Goal: Task Accomplishment & Management: Complete application form

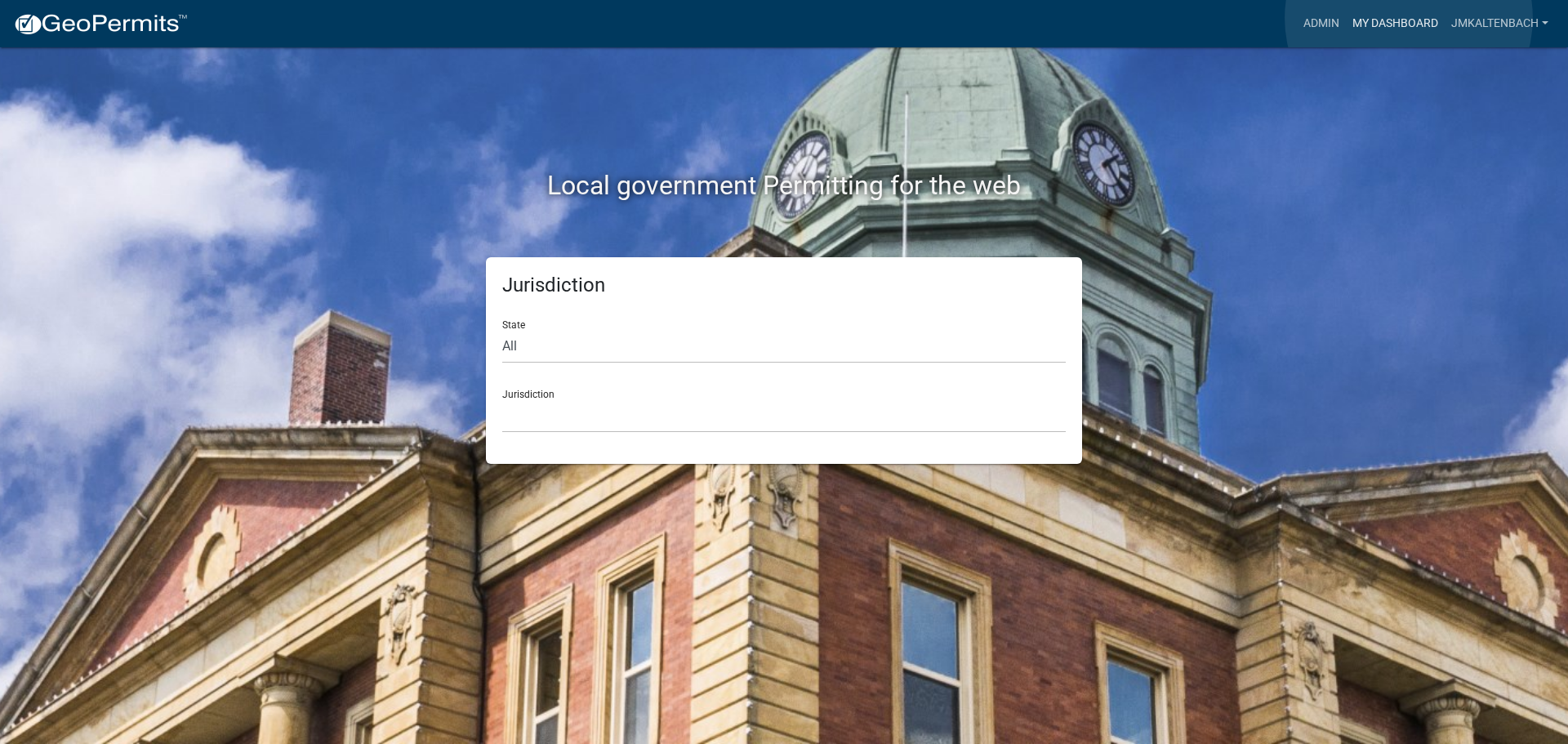
click at [1409, 18] on link "My Dashboard" at bounding box center [1395, 23] width 99 height 31
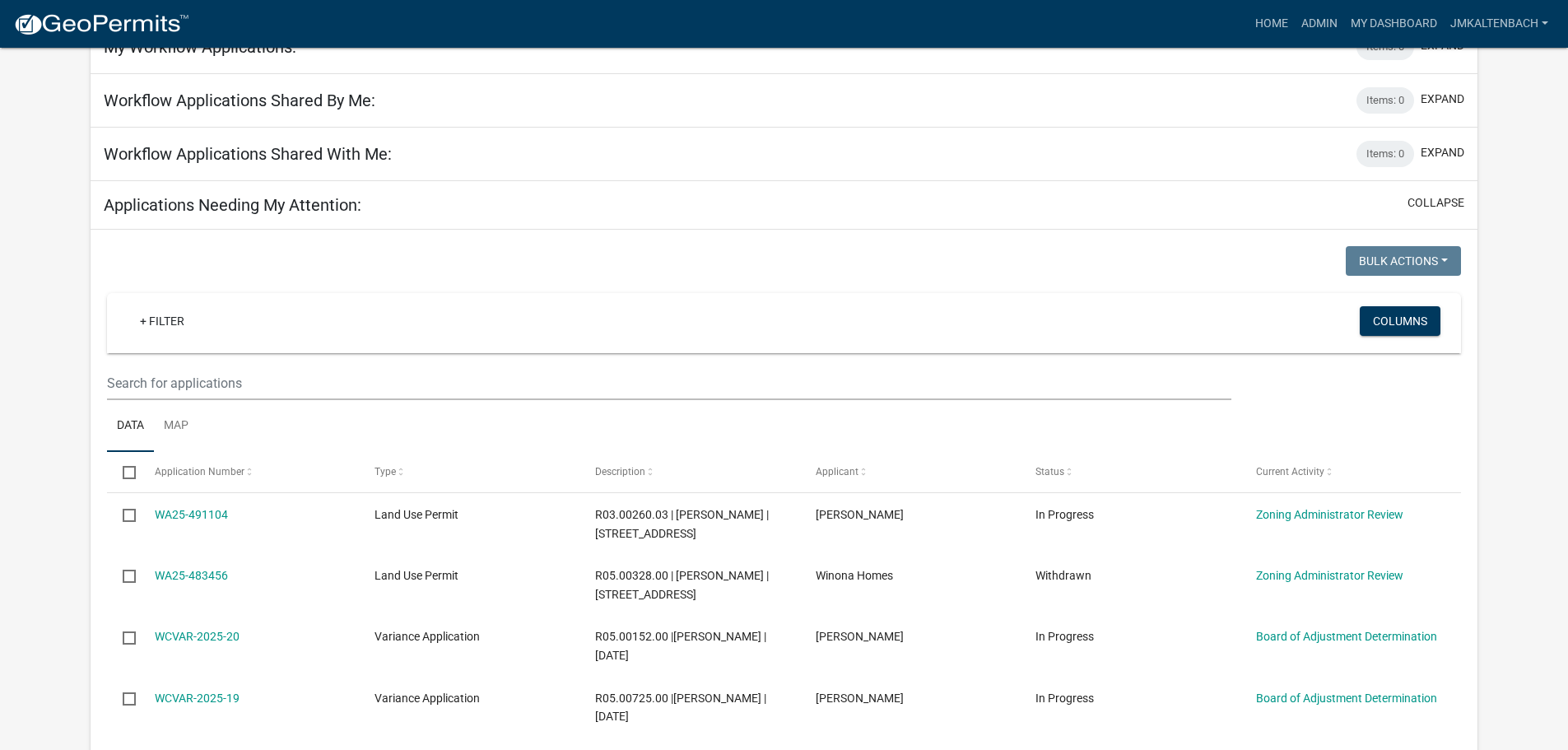
scroll to position [247, 0]
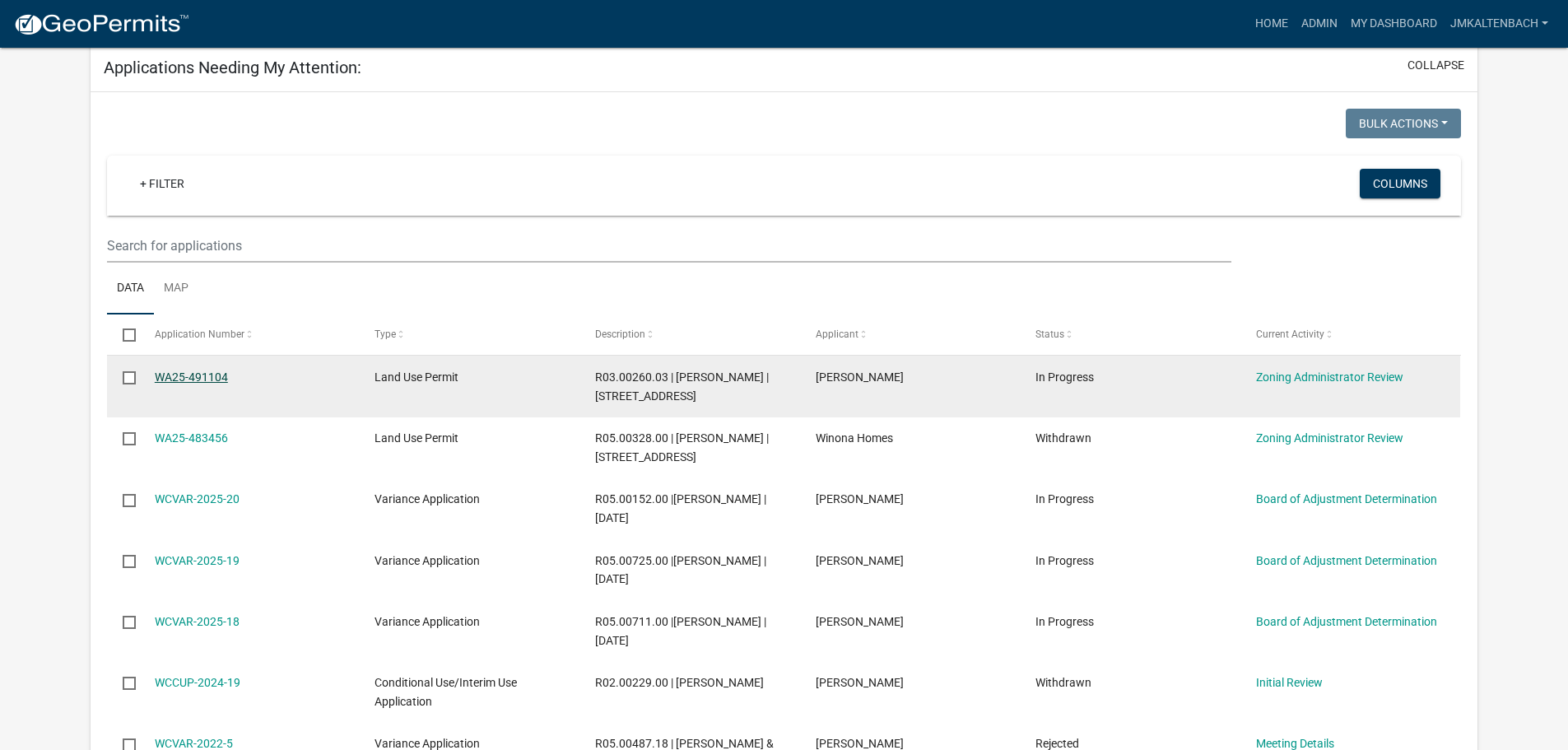
click at [210, 374] on link "WA25-491104" at bounding box center [192, 377] width 73 height 13
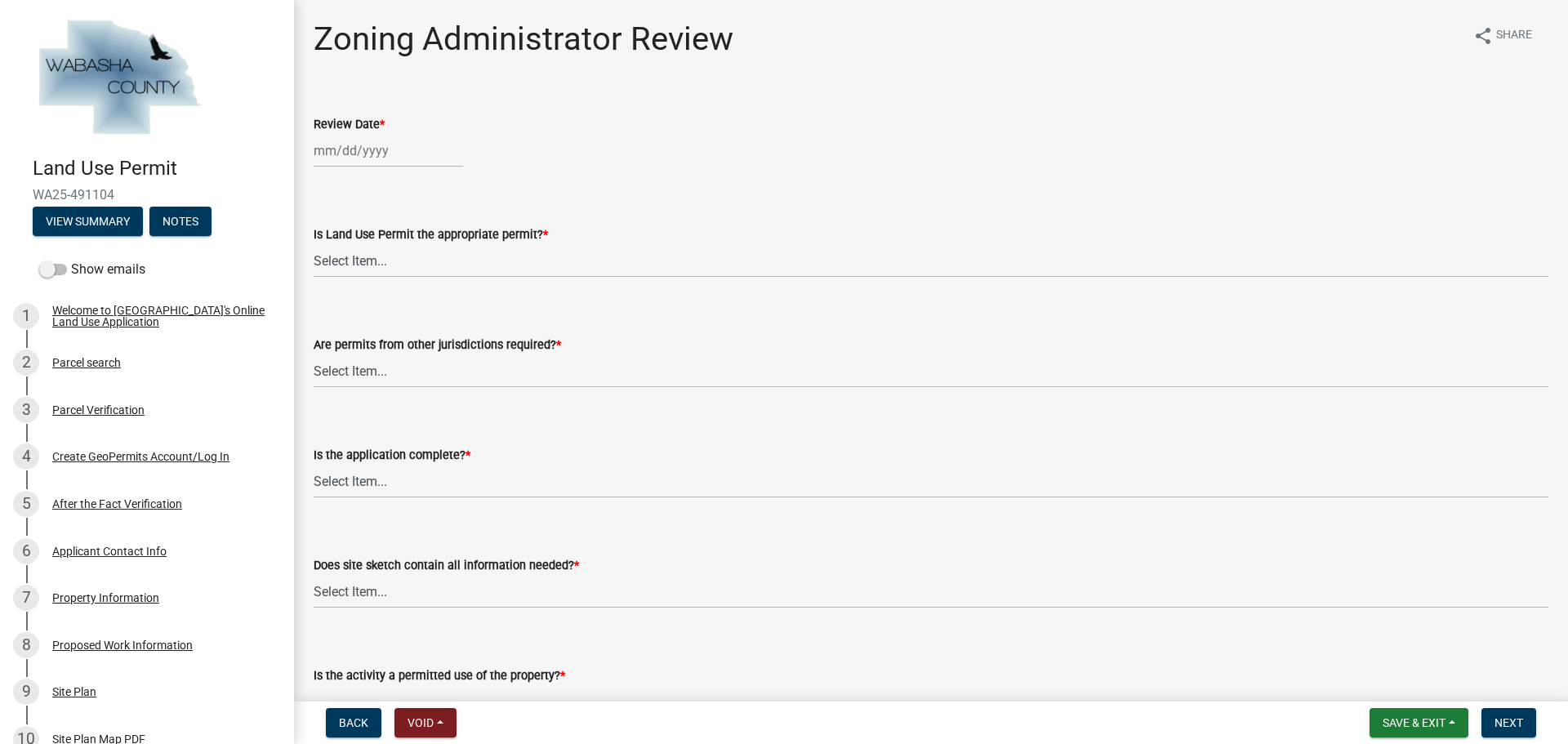
select select "10"
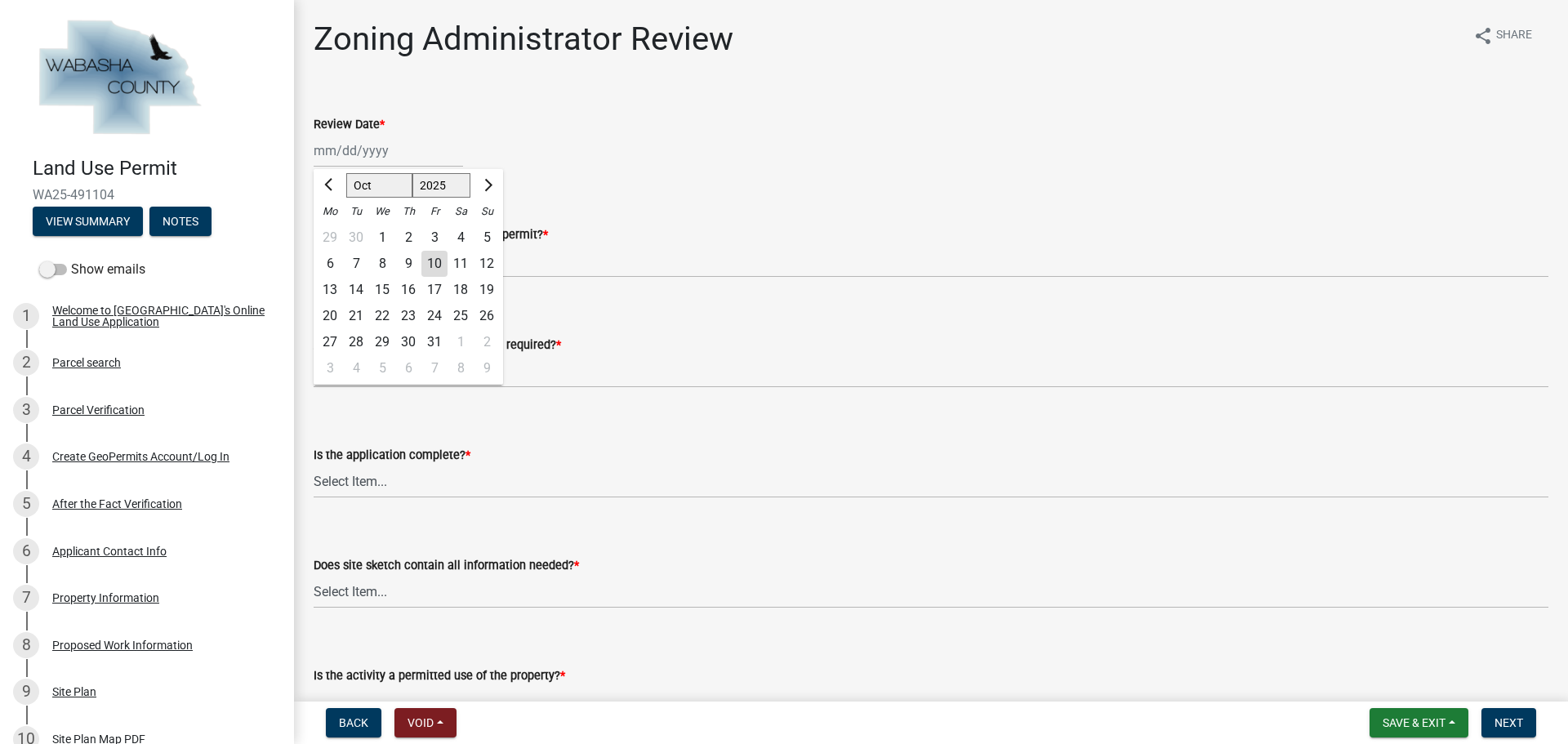
click at [410, 158] on div "Apr May Jun [DATE] Aug Sep Oct Nov [DATE] 2026 Mo Tu We Th Fr Sa Su 29 30 1 2 3…" at bounding box center [388, 151] width 149 height 34
click at [650, 109] on div "Review Date * Apr May Jun [DATE] Aug Sep Oct Nov [DATE] 2026 Mo Tu We Th Fr Sa …" at bounding box center [931, 130] width 1235 height 76
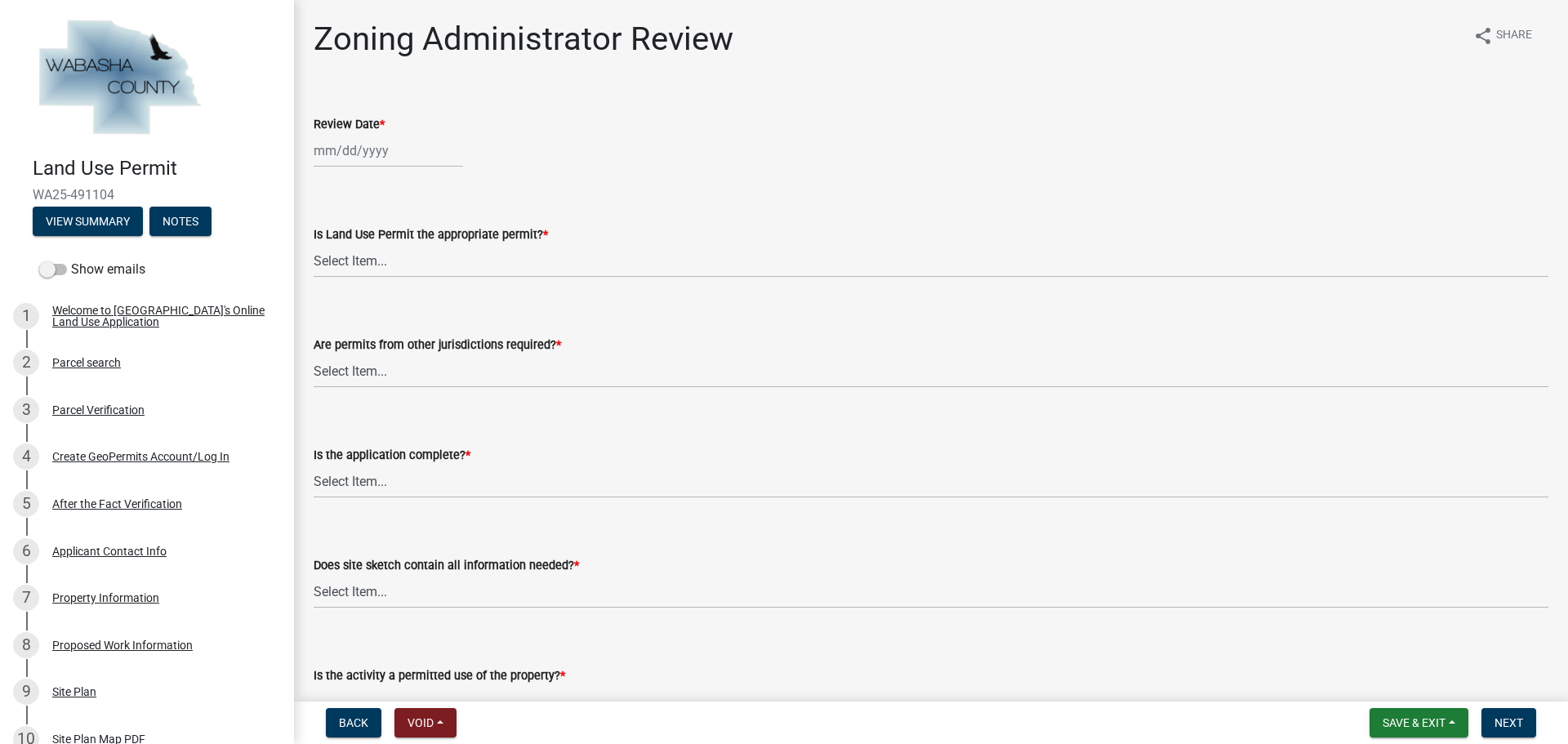
click at [675, 220] on form "Is Land Use Permit the appropriate permit? * Select Item... Yes No, Buildling &…" at bounding box center [931, 241] width 1235 height 73
click at [346, 149] on div at bounding box center [388, 151] width 149 height 34
select select "10"
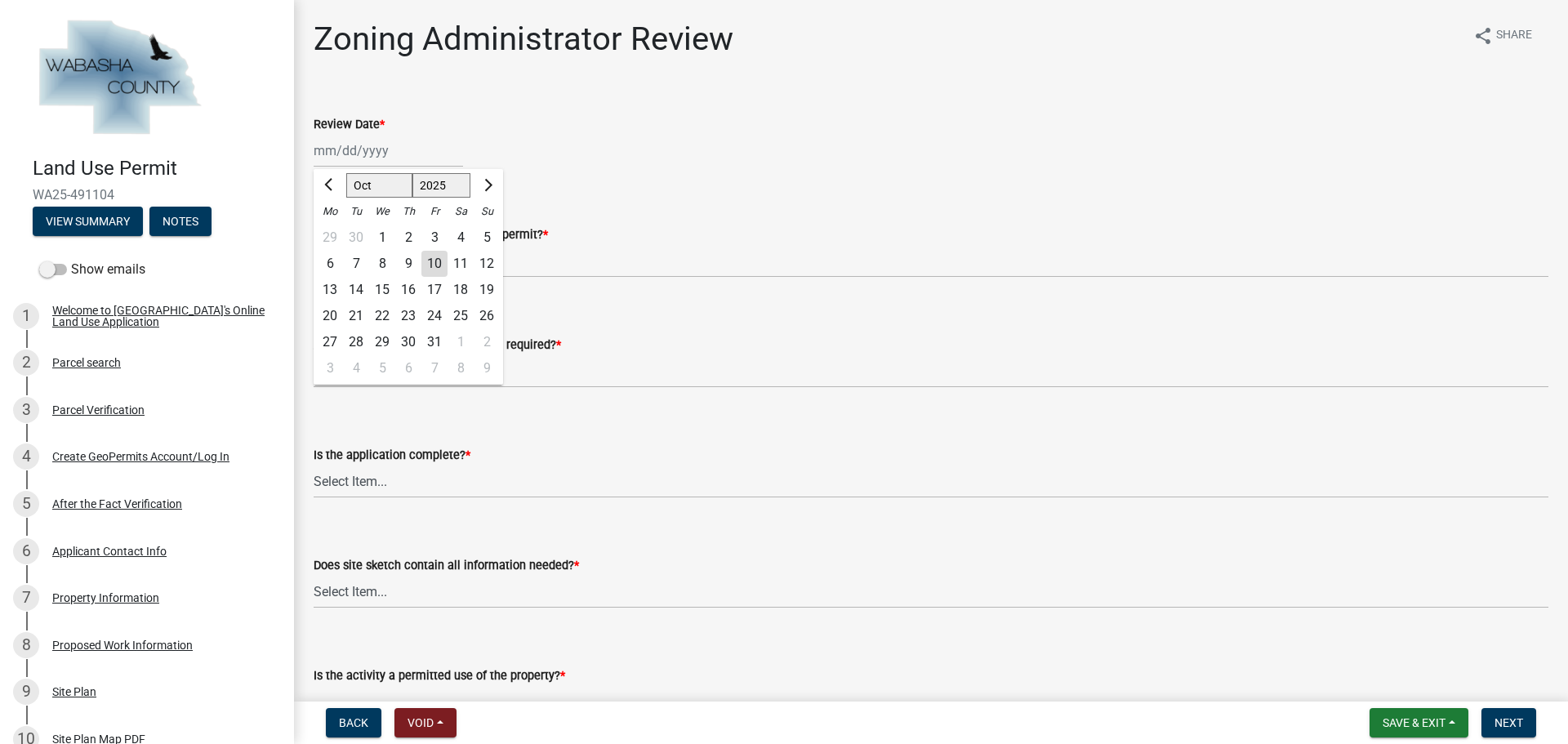
click at [350, 264] on div "7" at bounding box center [355, 263] width 26 height 26
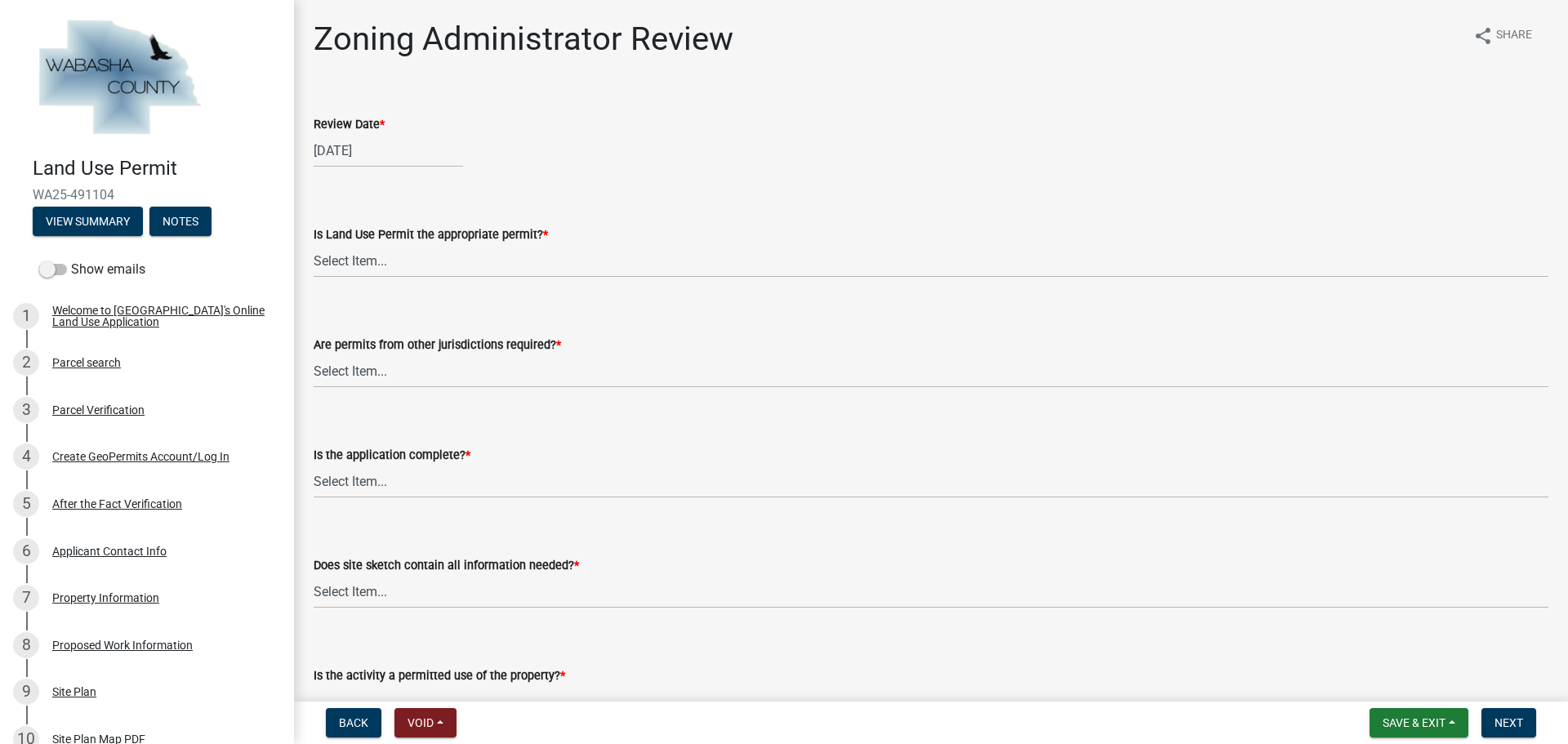
click at [578, 169] on wm-data-entity-input "Review Date * [DATE]" at bounding box center [931, 137] width 1235 height 91
click at [524, 340] on label "Are permits from other jurisdictions required? *" at bounding box center [437, 345] width 248 height 12
click at [524, 354] on select "Select Item... No Yes, federal, state and/or township permit required" at bounding box center [931, 371] width 1235 height 34
type input "[DATE]"
select select "10"
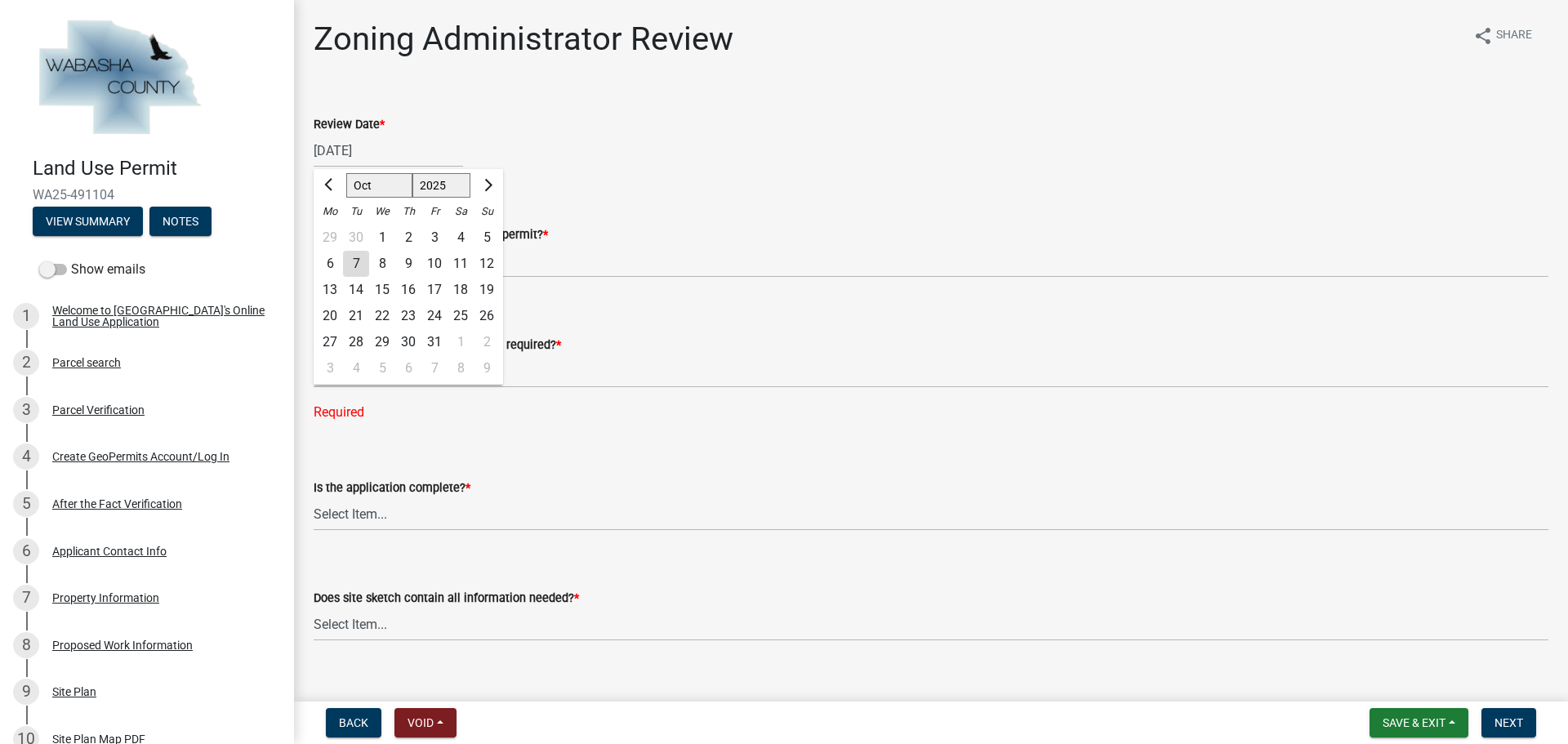
click at [437, 268] on div "10" at bounding box center [434, 263] width 26 height 26
type input "[DATE]"
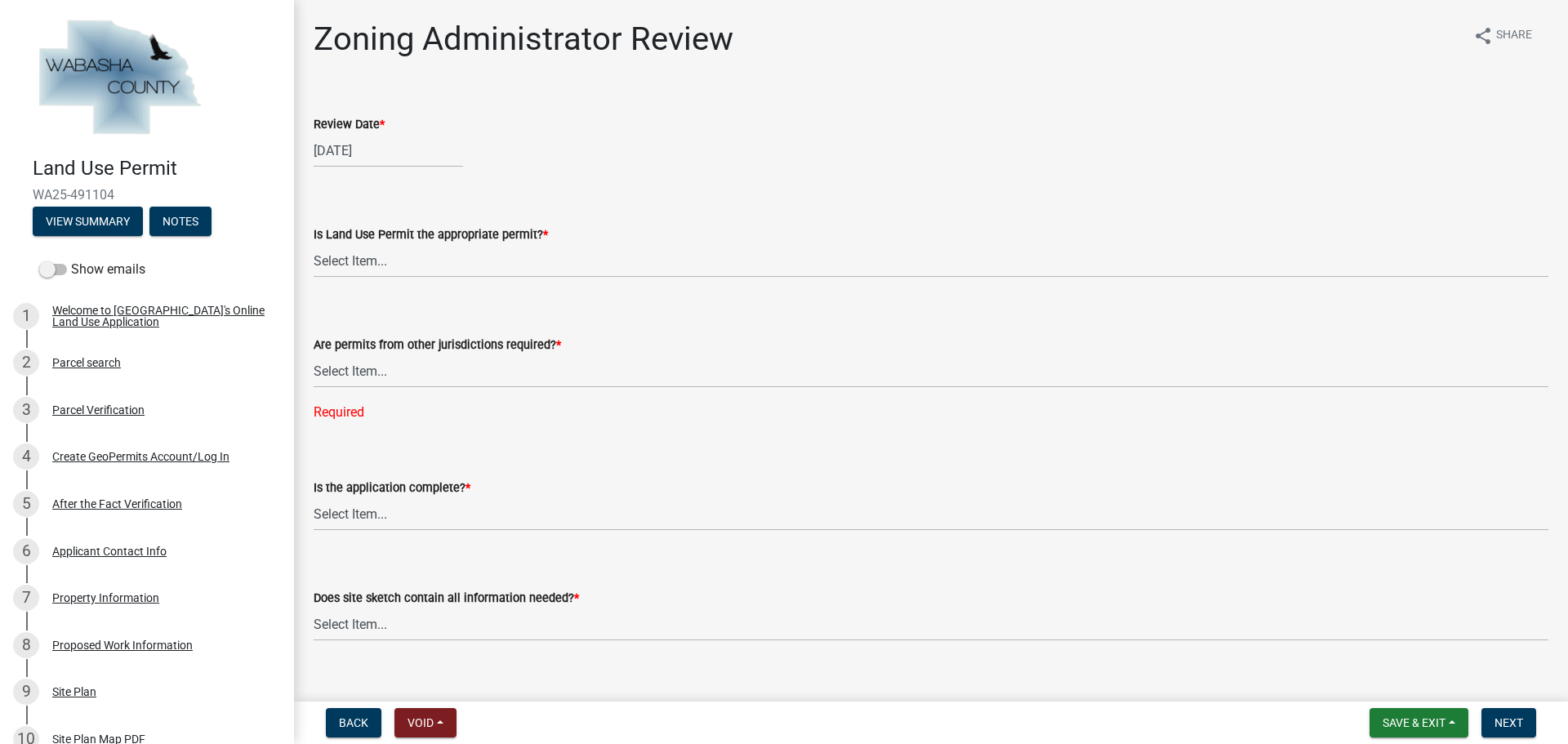
click at [723, 156] on div "[DATE]" at bounding box center [931, 151] width 1235 height 34
click at [668, 197] on div "Is Land Use Permit the appropriate permit? * Select Item... Yes No, Buildling &…" at bounding box center [931, 230] width 1235 height 96
click at [424, 260] on select "Select Item... Yes No, Buildling & Land Use Permit required. No, Flat Fee Permi…" at bounding box center [931, 261] width 1235 height 34
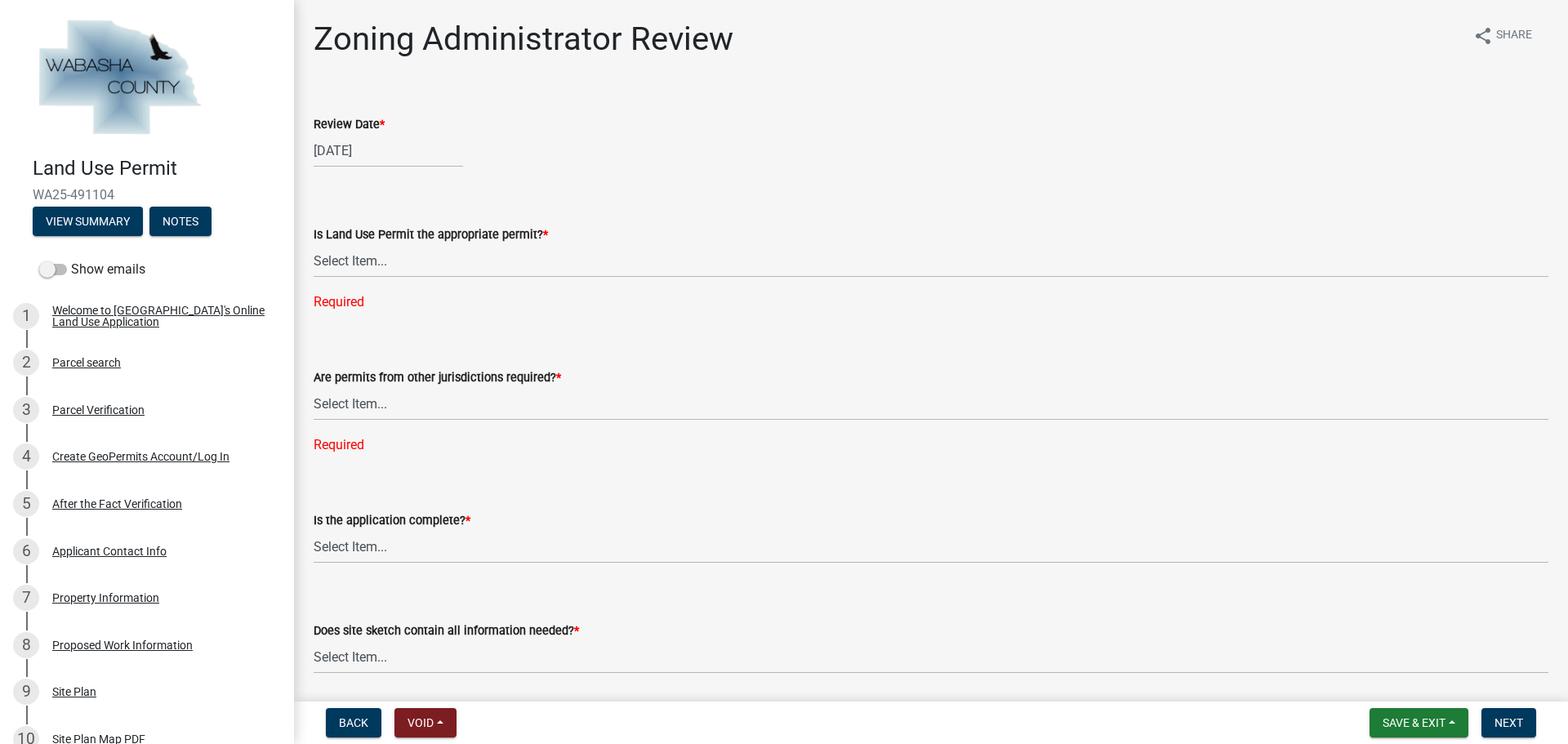
click at [705, 185] on div "Is Land Use Permit the appropriate permit? * Select Item... Yes No, Buildling &…" at bounding box center [931, 247] width 1235 height 130
click at [514, 261] on select "Select Item... Yes No, Buildling & Land Use Permit required. No, Flat Fee Permi…" at bounding box center [931, 261] width 1235 height 34
click at [313, 244] on select "Select Item... Yes No, Buildling & Land Use Permit required. No, Flat Fee Permi…" at bounding box center [931, 261] width 1235 height 34
select select "8d7802a0-f075-47f7-800a-1b038307e954"
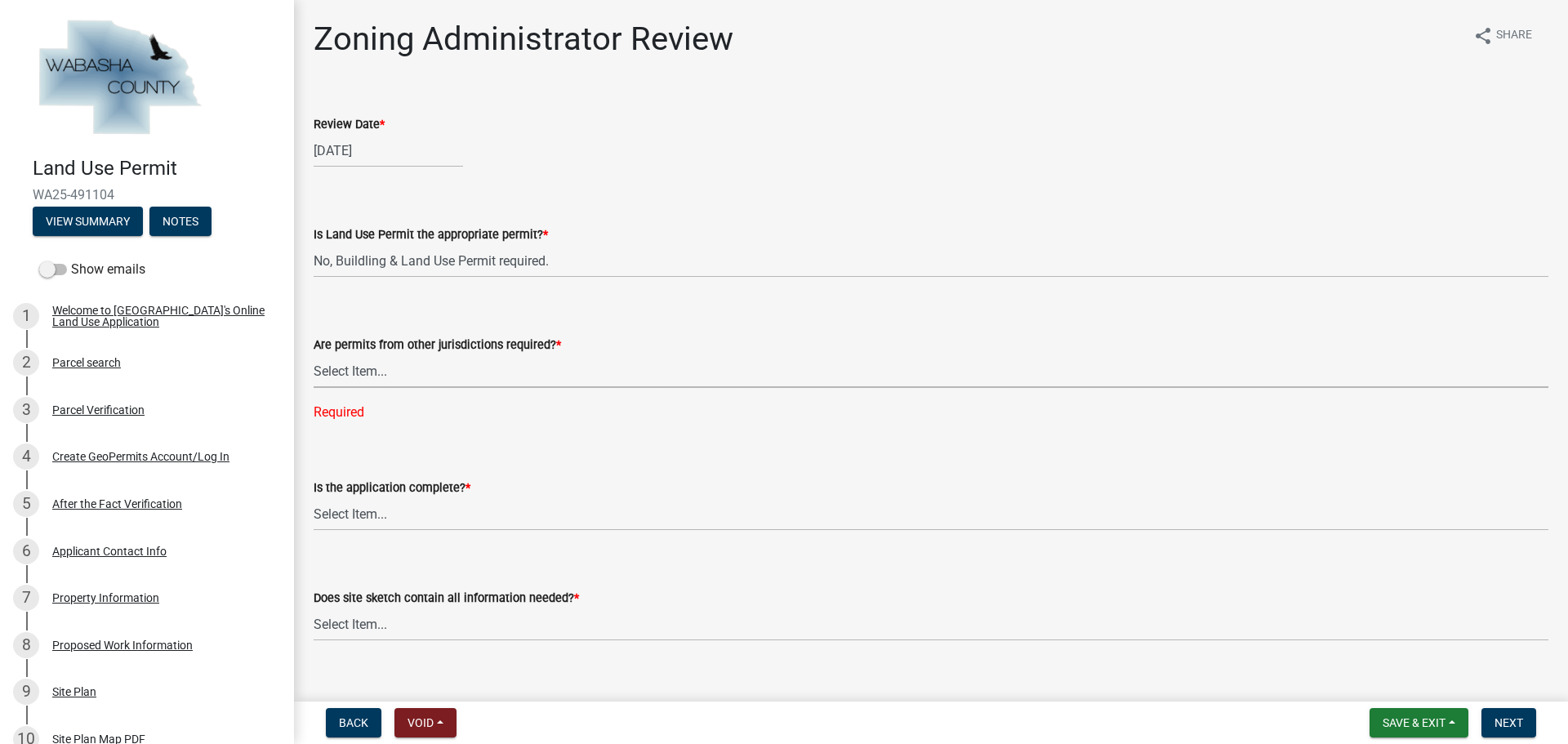
click at [437, 371] on select "Select Item... No Yes, federal, state and/or township permit required" at bounding box center [931, 371] width 1235 height 34
click at [313, 354] on select "Select Item... No Yes, federal, state and/or township permit required" at bounding box center [931, 371] width 1235 height 34
select select "158e95ca-2f03-4e35-a360-4577b5f6cada"
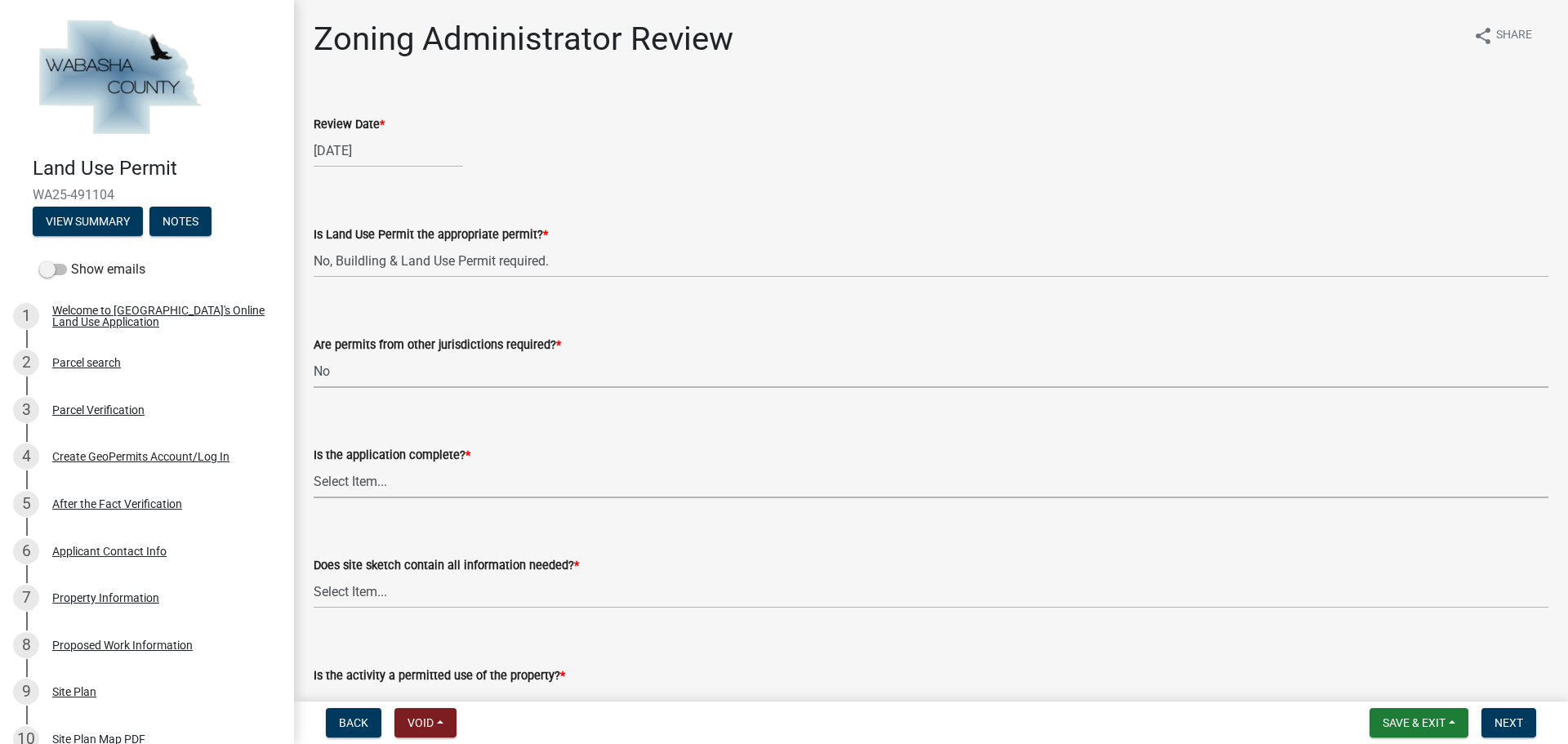
click at [441, 484] on select "Select Item... Application is complete Application is NOT complete" at bounding box center [931, 481] width 1235 height 34
click at [313, 464] on select "Select Item... Application is complete Application is NOT complete" at bounding box center [931, 481] width 1235 height 34
click at [455, 478] on select "Select Item... Application is complete Application is NOT complete" at bounding box center [931, 481] width 1235 height 34
click at [313, 464] on select "Select Item... Application is complete Application is NOT complete" at bounding box center [931, 481] width 1235 height 34
select select "c8f5d2d8-ae91-492b-8b3c-6b21e10867d4"
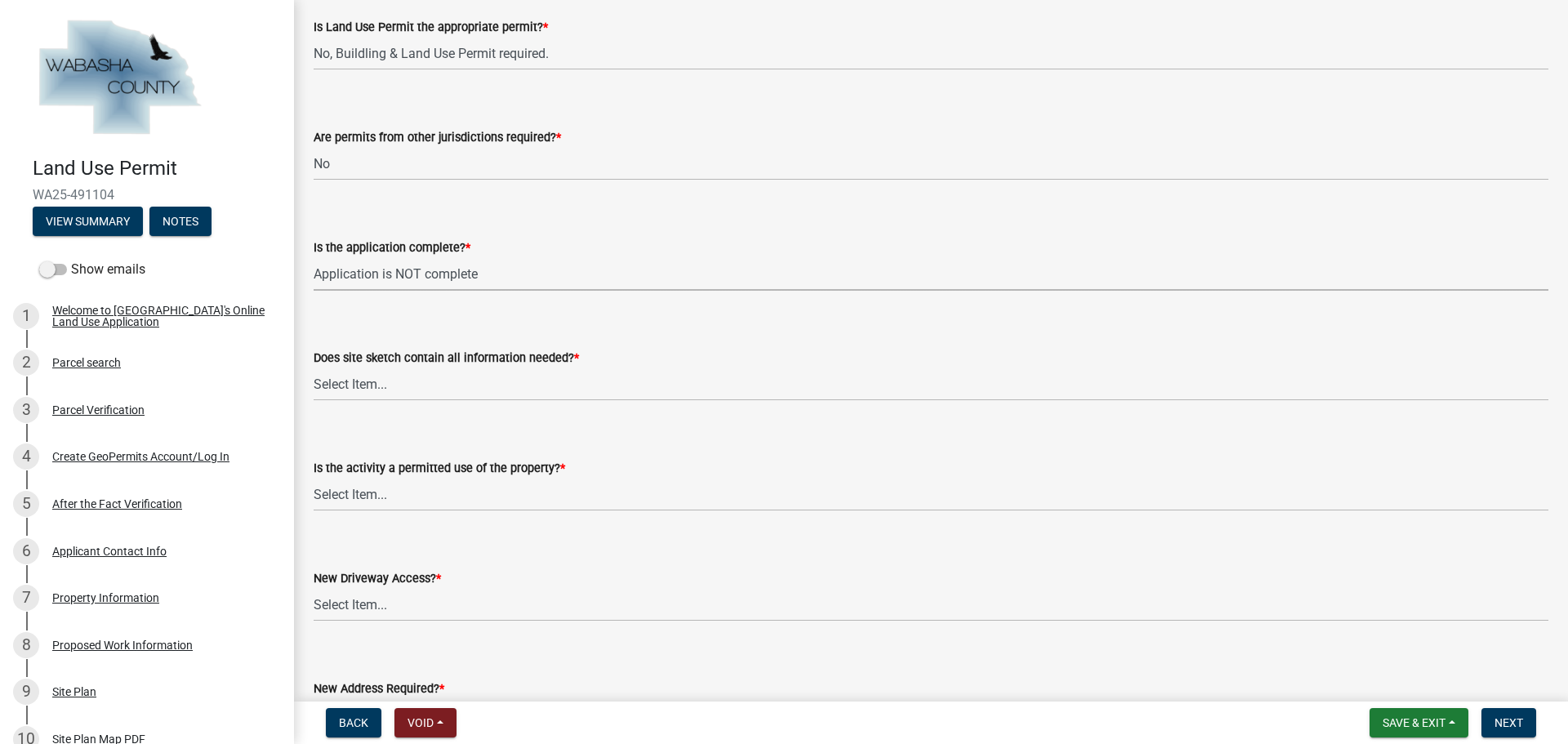
scroll to position [245, 0]
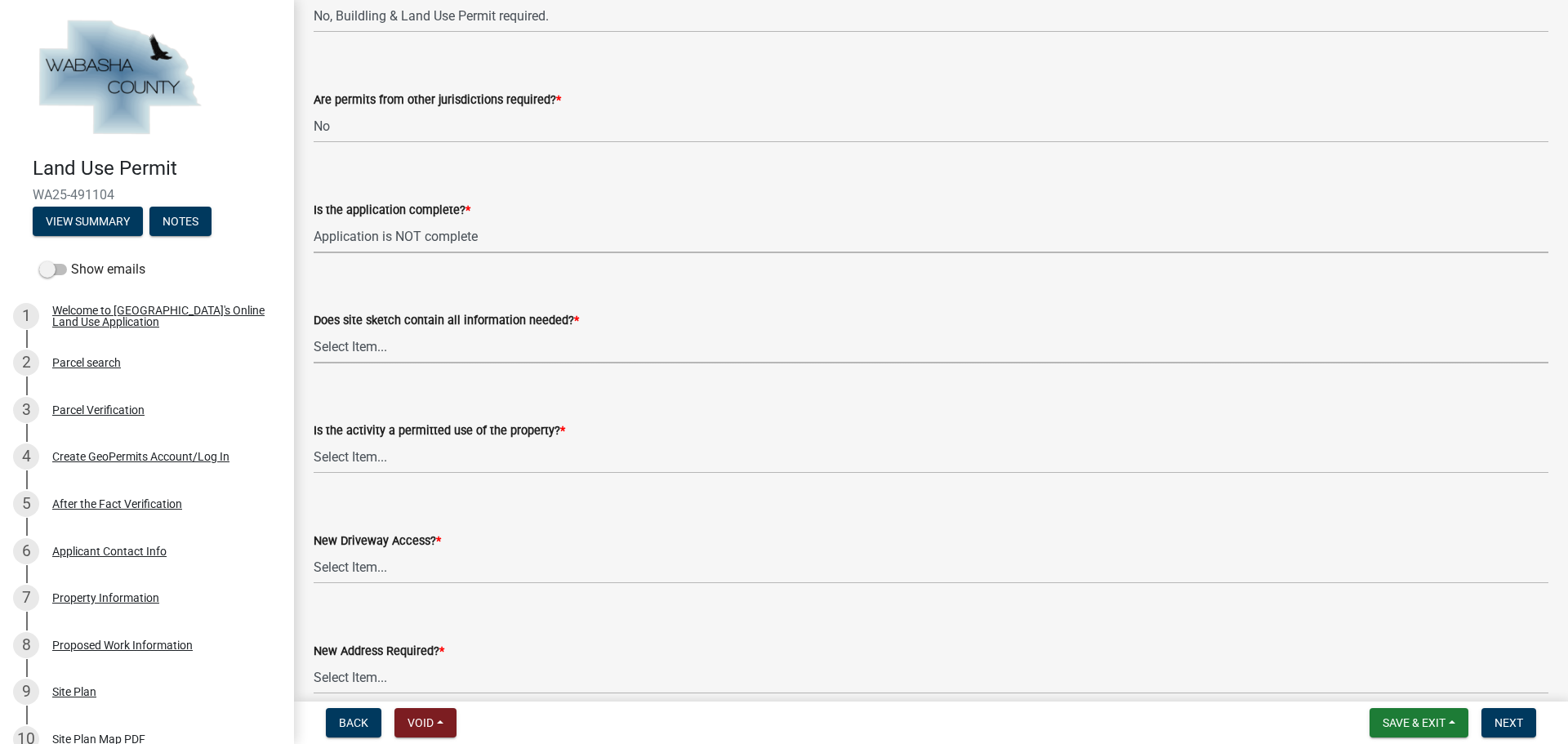
click at [431, 355] on select "Select Item... Yes No Site sketch required, but not submitted Not applicable" at bounding box center [931, 347] width 1235 height 34
click at [313, 330] on select "Select Item... Yes No Site sketch required, but not submitted Not applicable" at bounding box center [931, 347] width 1235 height 34
select select "60f074ab-1bd7-40ee-8d6b-b730048a1787"
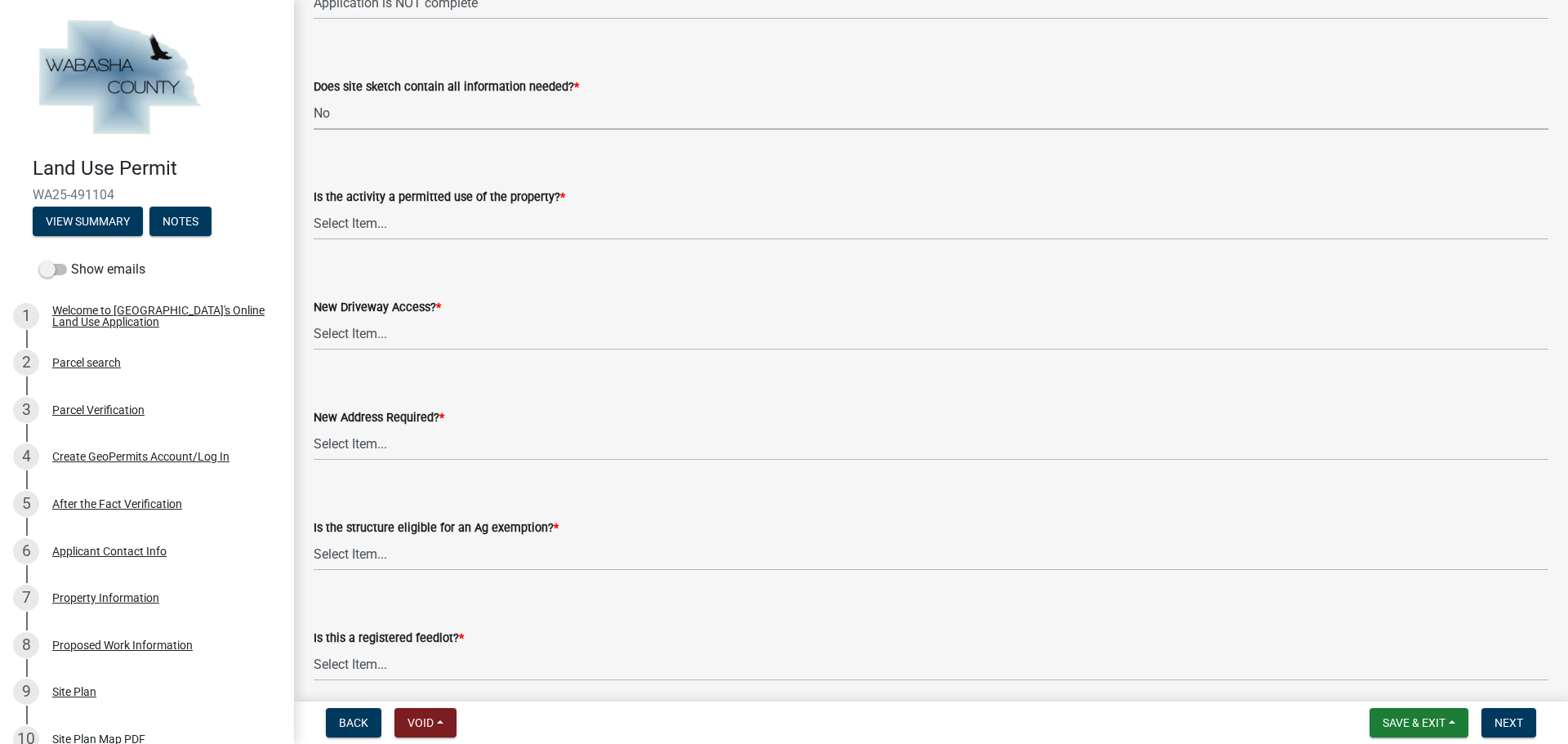
scroll to position [490, 0]
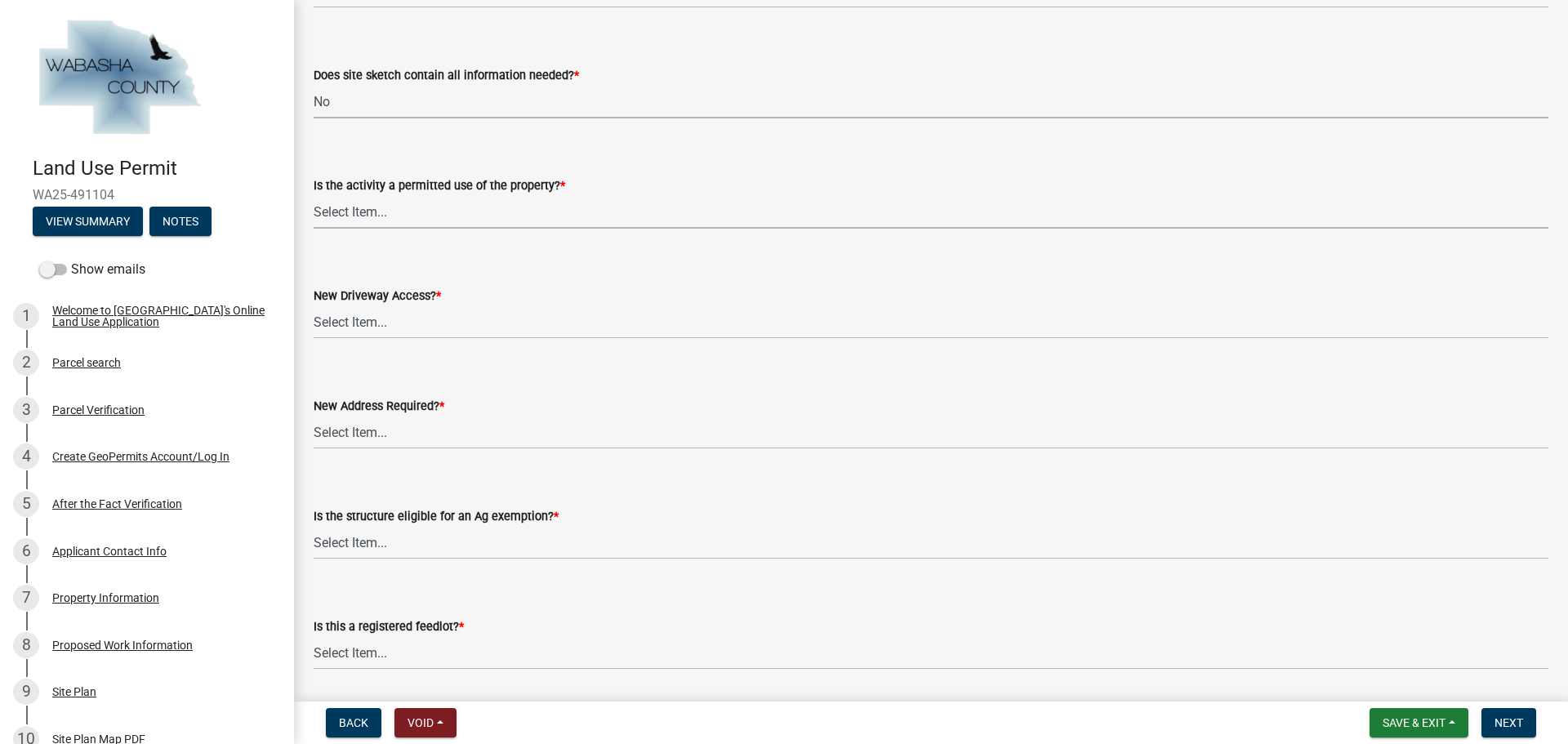
click at [467, 202] on select "Select Item... Yes No" at bounding box center [931, 212] width 1235 height 34
click at [313, 195] on select "Select Item... Yes No" at bounding box center [931, 212] width 1235 height 34
select select "d059022e-a5ac-4c97-929e-83327d877ff8"
click at [437, 311] on select "Select Item... No Yes, State or US Highway Driveway Permit Required Yes, [GEOGR…" at bounding box center [931, 322] width 1235 height 34
click at [313, 305] on select "Select Item... No Yes, State or US Highway Driveway Permit Required Yes, [GEOGR…" at bounding box center [931, 322] width 1235 height 34
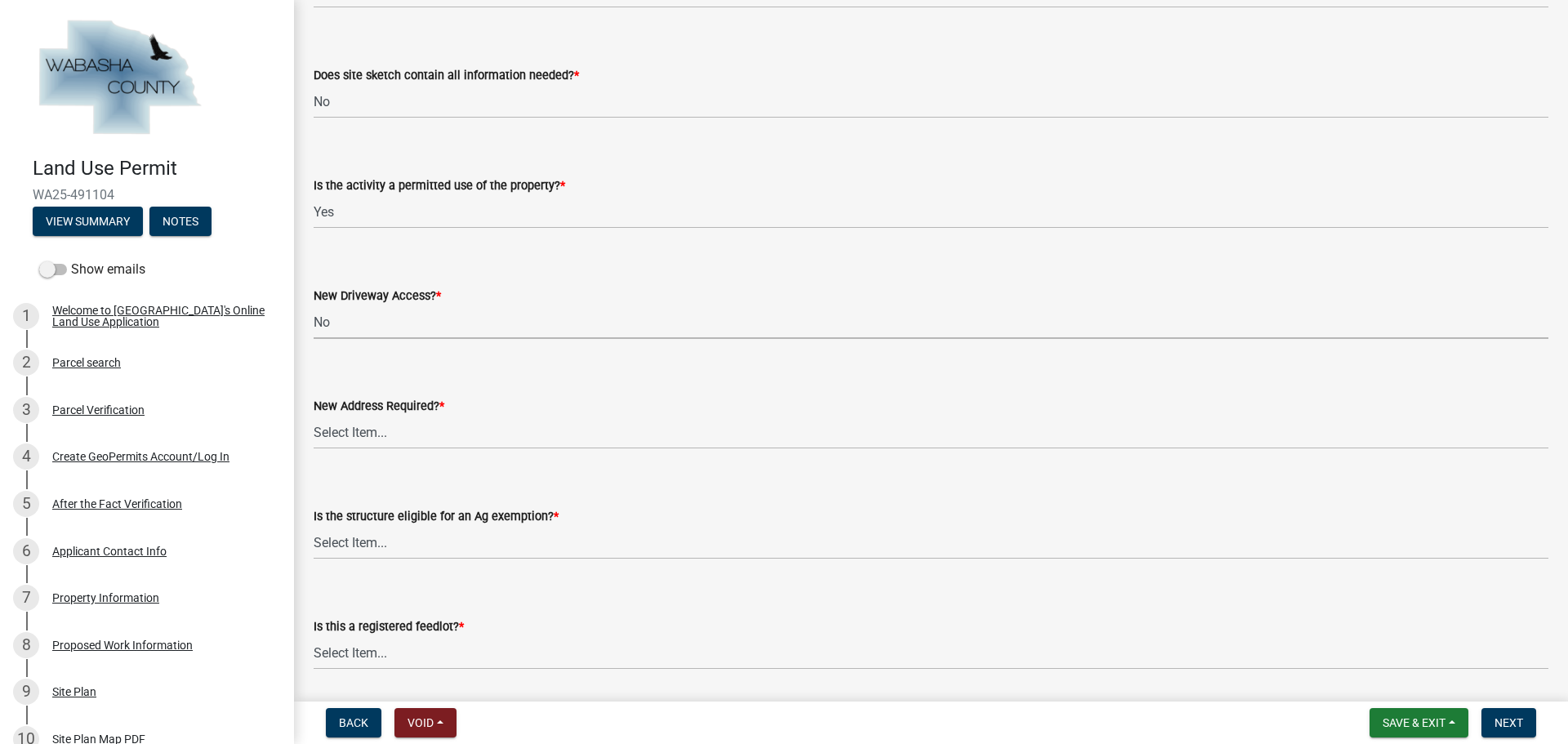
select select "eb942f02-afc3-4074-8c0d-082139c2cbd1"
click at [465, 416] on select "Select Item... Yes No" at bounding box center [931, 432] width 1235 height 34
click at [313, 416] on select "Select Item... Yes No" at bounding box center [931, 432] width 1235 height 34
select select "eb942f02-afc3-4074-8c0d-082139c2cbd1"
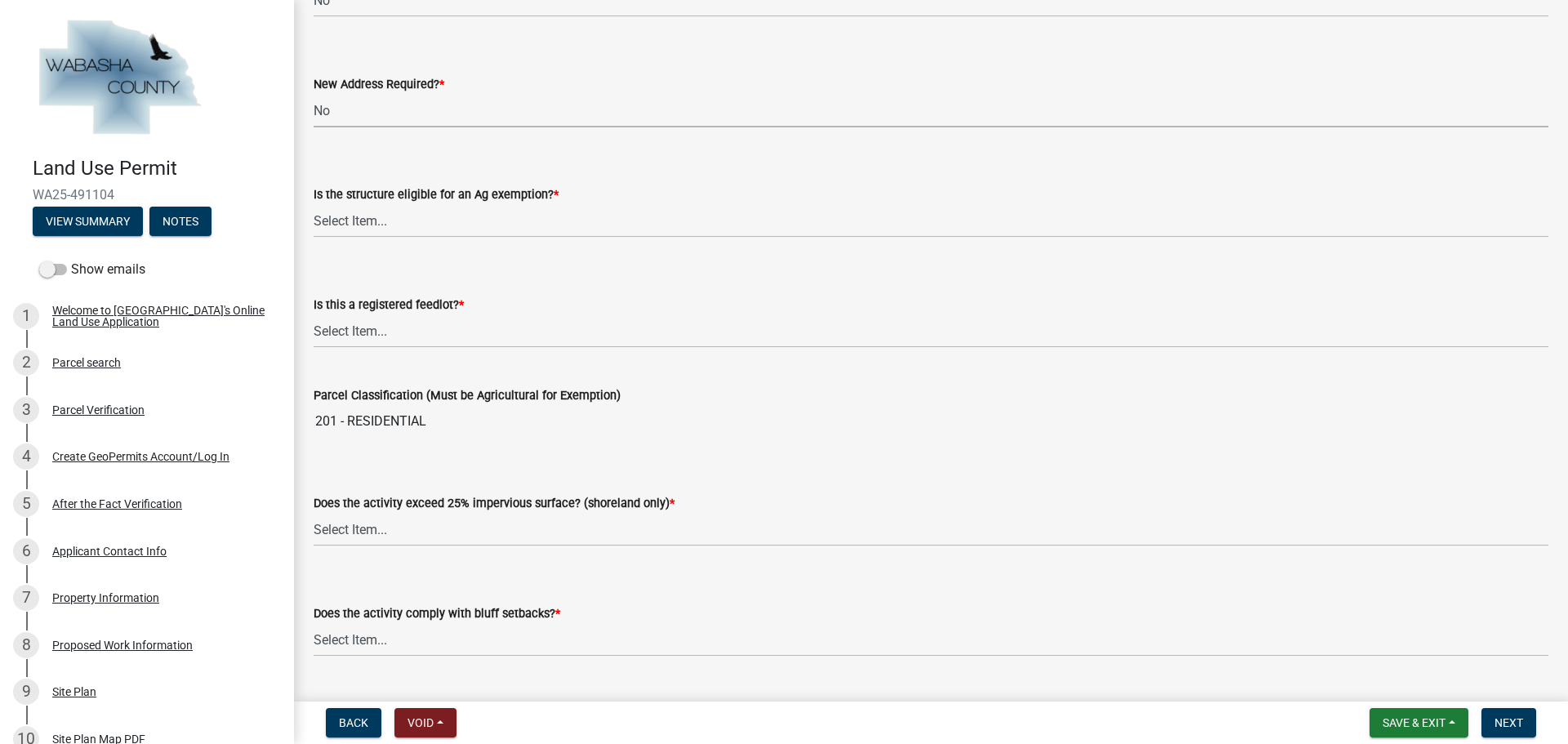
scroll to position [817, 0]
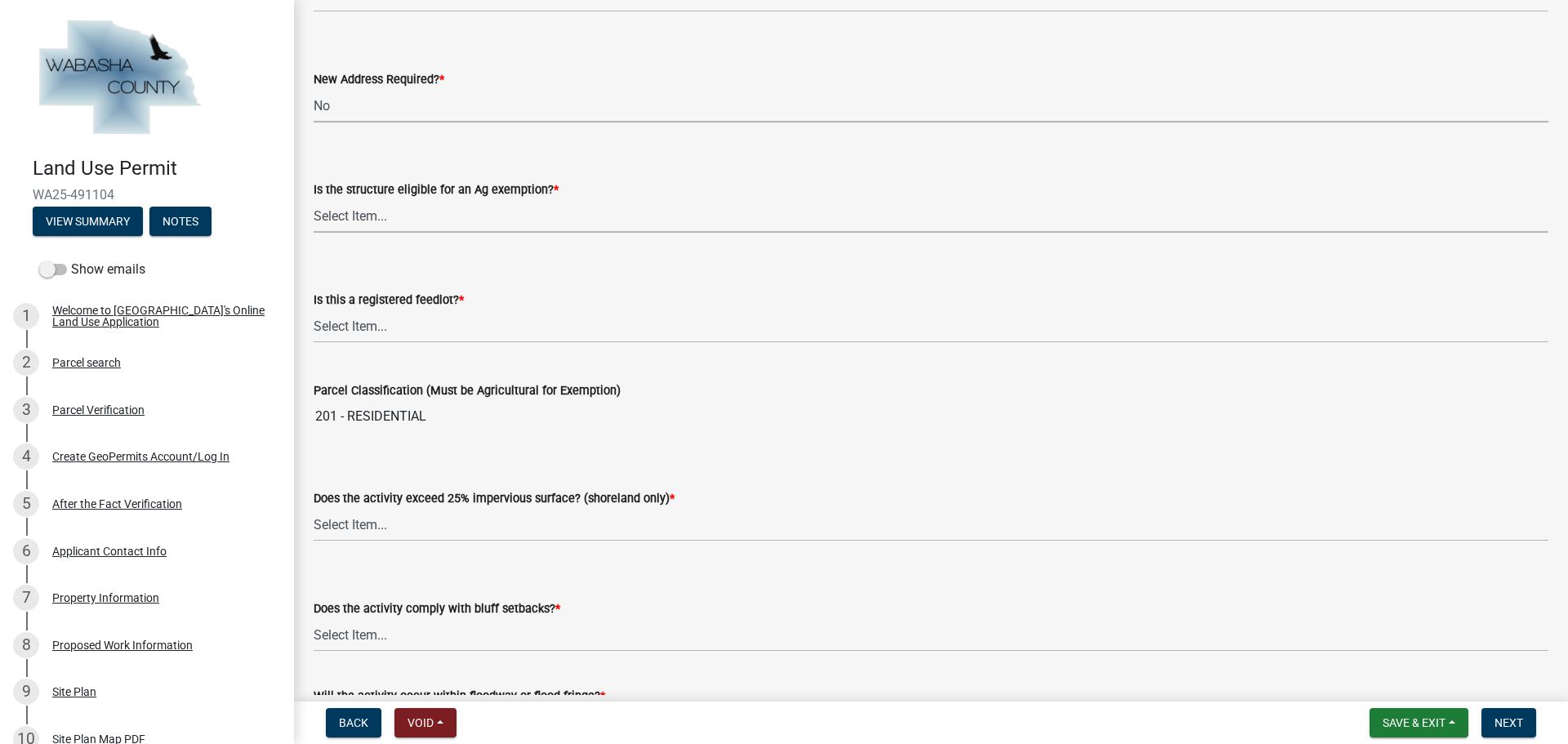
click at [442, 219] on select "Select Item... Yes No Not Applicable" at bounding box center [931, 216] width 1235 height 34
click at [313, 199] on select "Select Item... Yes No Not Applicable" at bounding box center [931, 216] width 1235 height 34
select select "73063a1d-3e3c-4164-b485-e9b7425afd12"
click at [463, 331] on select "Select Item... Yes No Not Applicable" at bounding box center [931, 327] width 1235 height 34
click at [313, 310] on select "Select Item... Yes No Not Applicable" at bounding box center [931, 327] width 1235 height 34
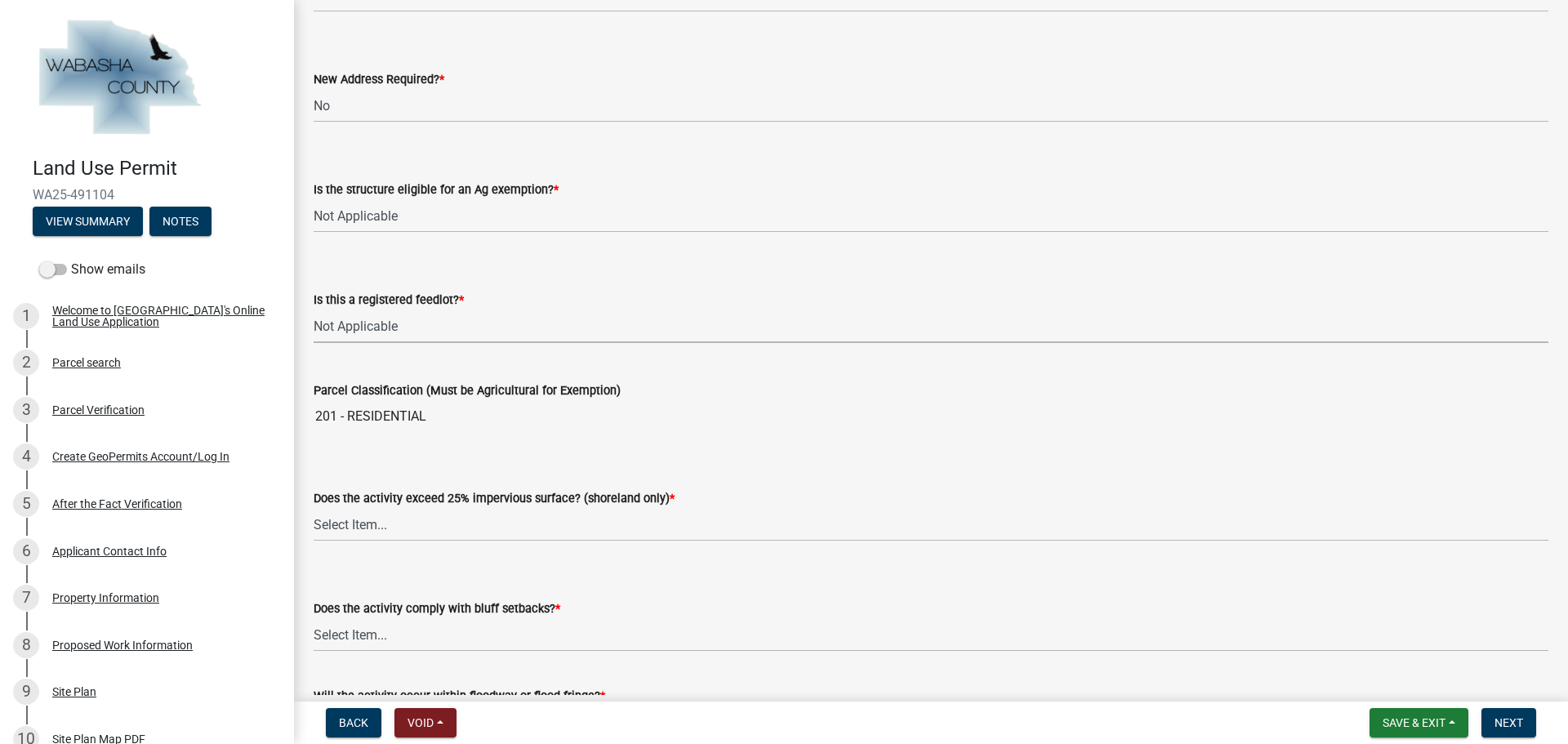
select select "f4f1de4e-edfe-4b02-88ab-6733d8c176dc"
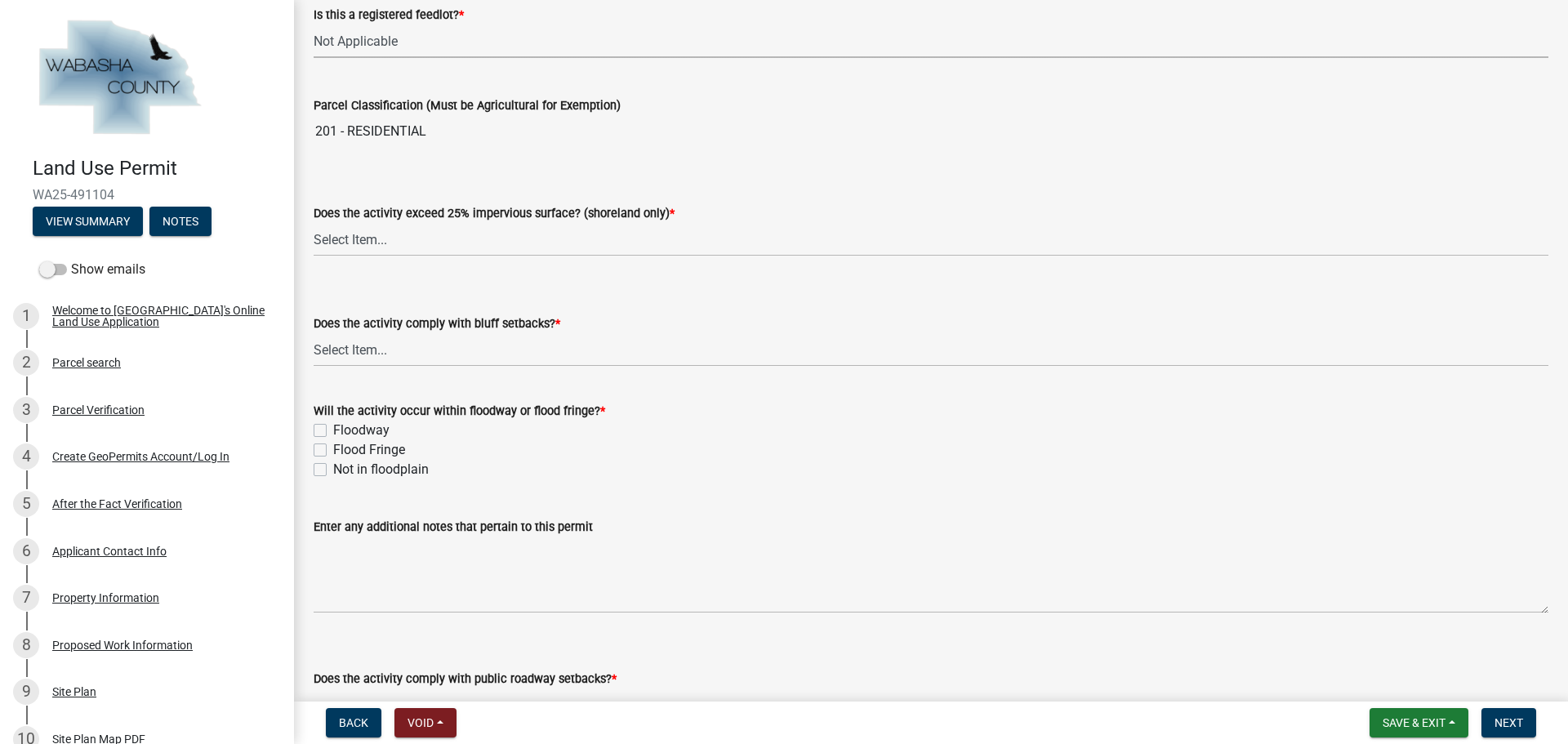
scroll to position [1144, 0]
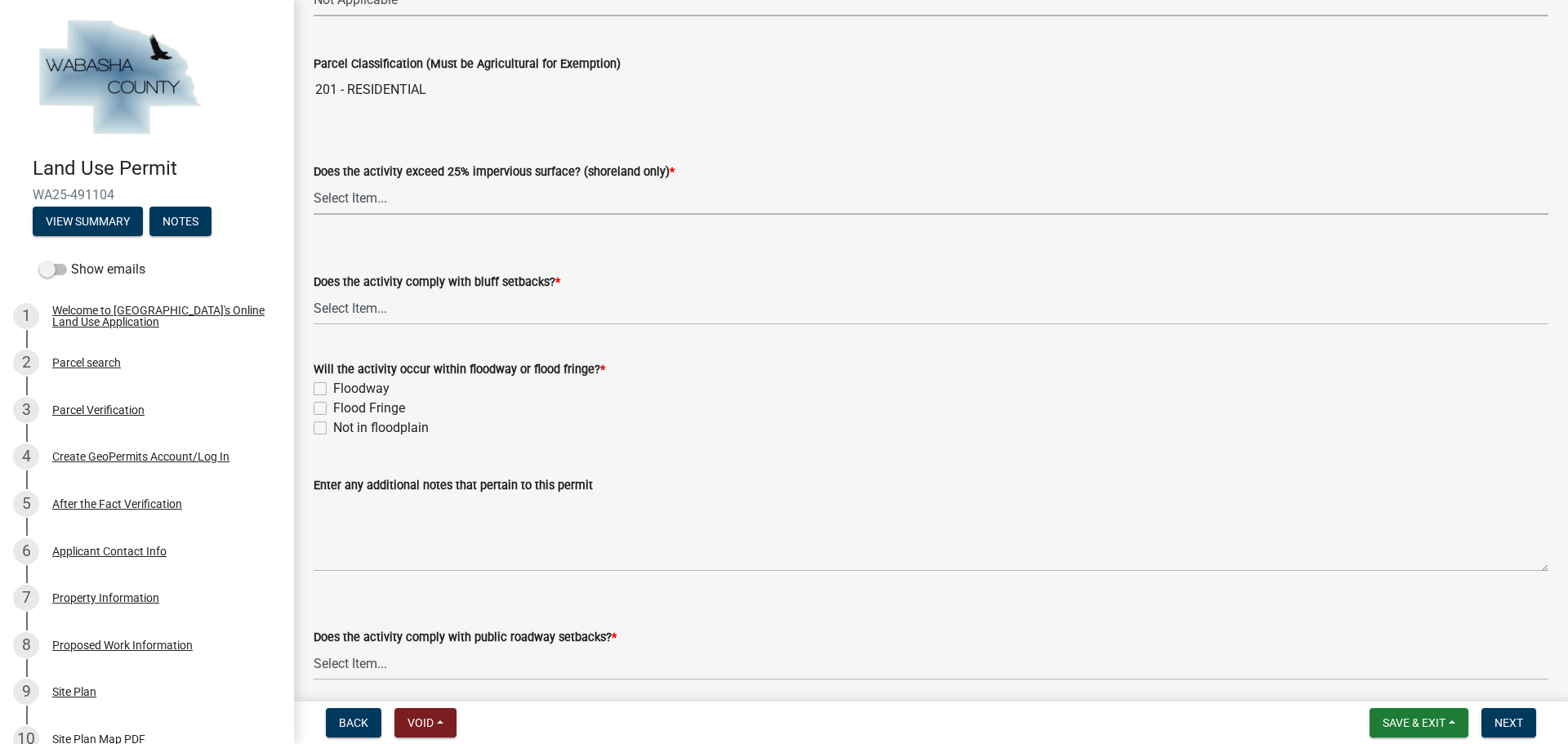
click at [409, 207] on select "Select Item... Yes No Not Applicable" at bounding box center [931, 198] width 1235 height 34
click at [313, 181] on select "Select Item... Yes No Not Applicable" at bounding box center [931, 198] width 1235 height 34
select select "5c9acab2-dbc0-46e6-89df-cb1a51d060a2"
click at [416, 306] on select "Select Item... Yes No" at bounding box center [931, 308] width 1235 height 34
click at [313, 291] on select "Select Item... Yes No" at bounding box center [931, 308] width 1235 height 34
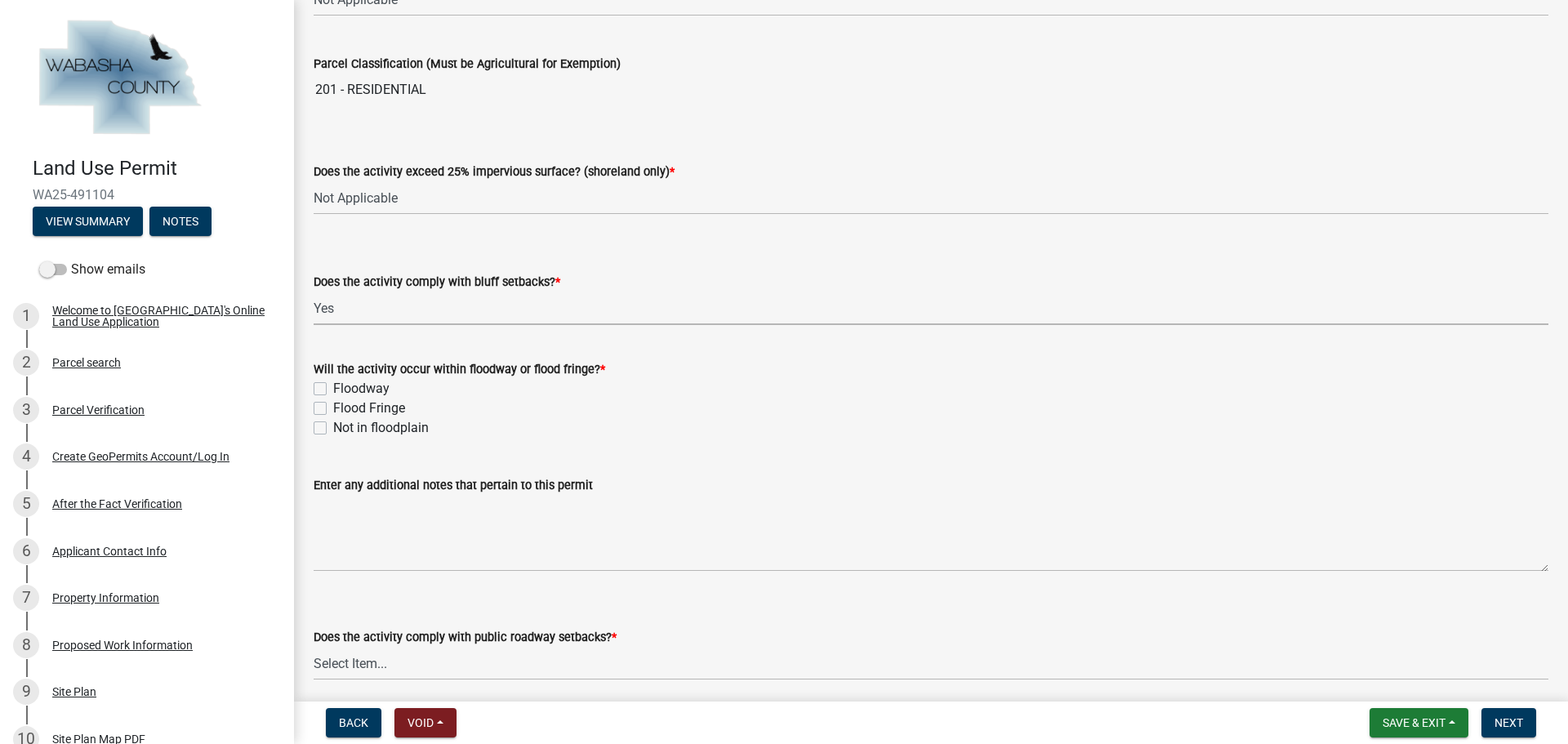
select select "859a0218-cc0d-40d5-bae5-c23d2a518598"
click at [333, 432] on label "Not in floodplain" at bounding box center [381, 428] width 96 height 20
click at [333, 429] on input "Not in floodplain" at bounding box center [338, 423] width 11 height 11
checkbox input "true"
checkbox input "false"
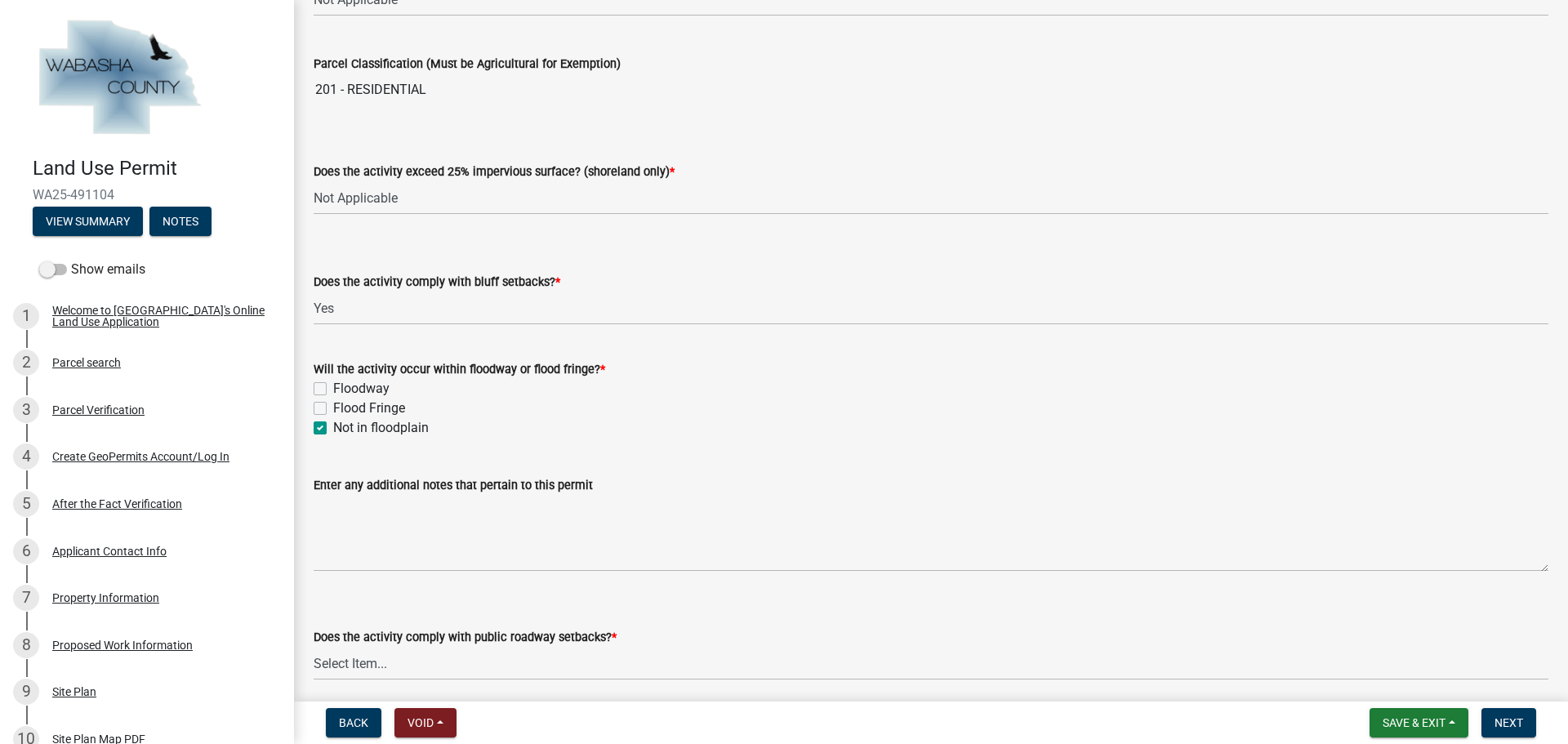
checkbox input "false"
checkbox input "true"
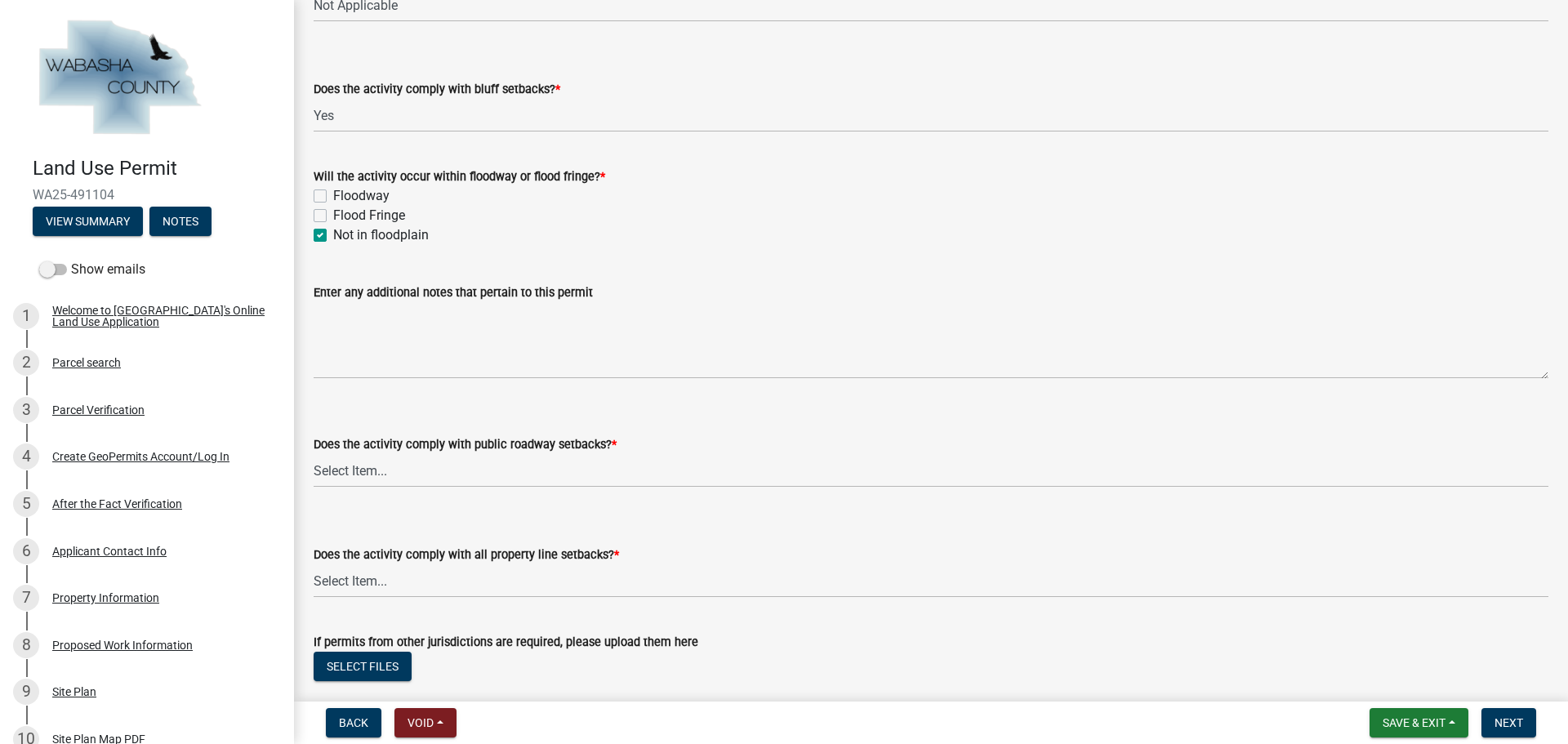
scroll to position [1437, 0]
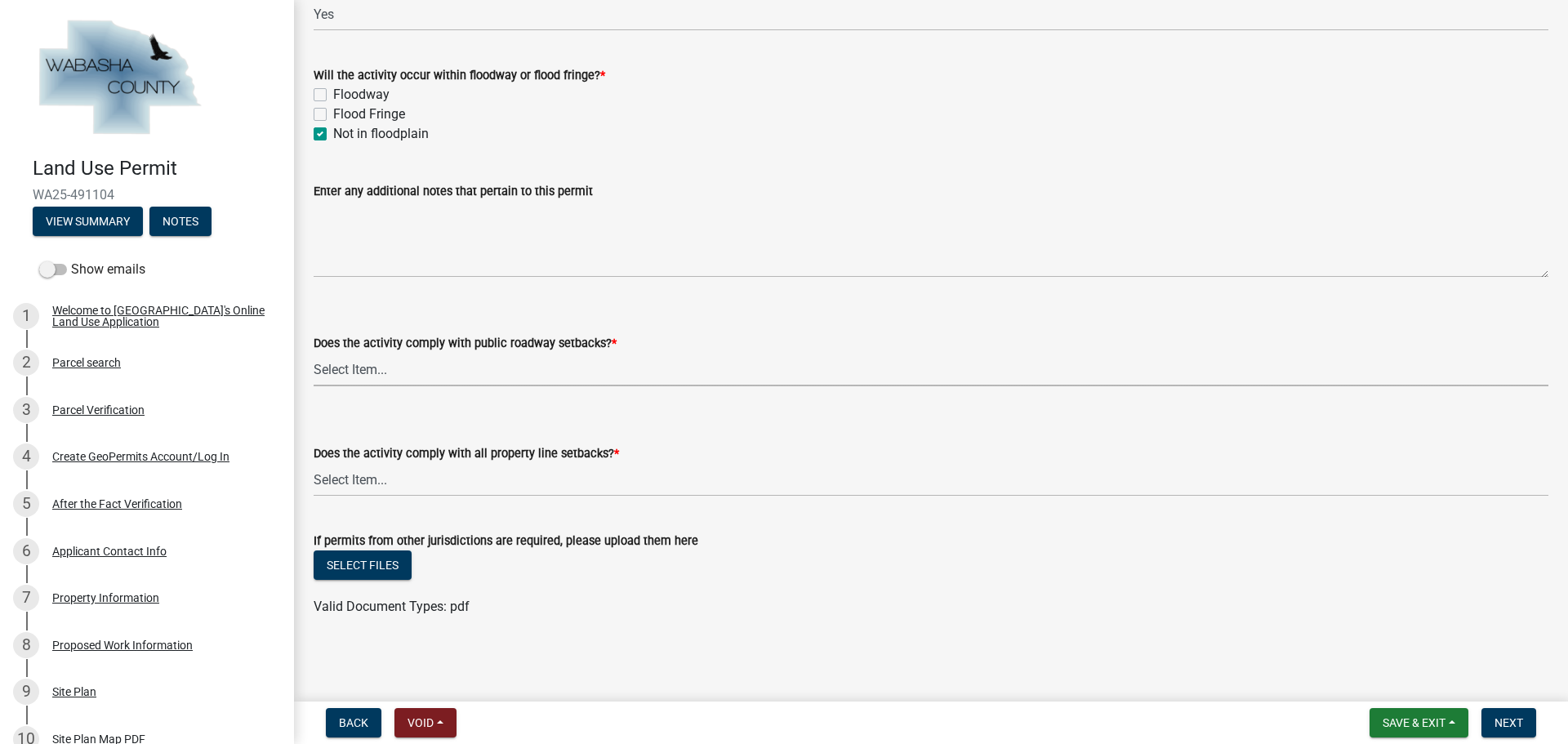
click at [425, 373] on select "Select Item... Yes No, Proposed activity occurs within roadway setback" at bounding box center [931, 369] width 1235 height 34
click at [313, 352] on select "Select Item... Yes No, Proposed activity occurs within roadway setback" at bounding box center [931, 369] width 1235 height 34
select select "859a0218-cc0d-40d5-bae5-c23d2a518598"
click at [422, 471] on select "Select Item... Yes No, Proposed activity occurs within property line setback" at bounding box center [931, 479] width 1235 height 34
click at [313, 463] on select "Select Item... Yes No, Proposed activity occurs within property line setback" at bounding box center [931, 479] width 1235 height 34
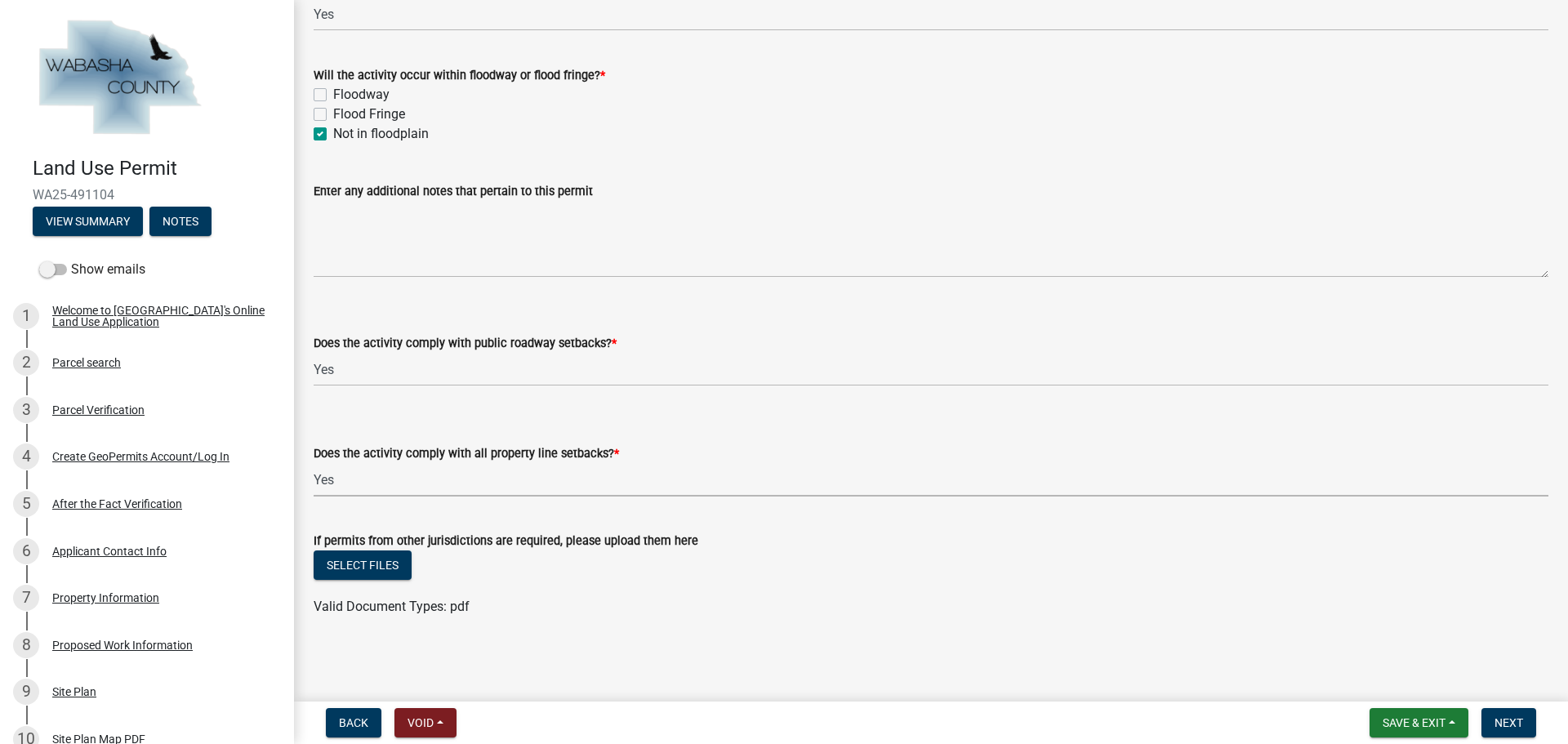
select select "859a0218-cc0d-40d5-bae5-c23d2a518598"
click at [1517, 722] on span "Next" at bounding box center [1509, 723] width 28 height 13
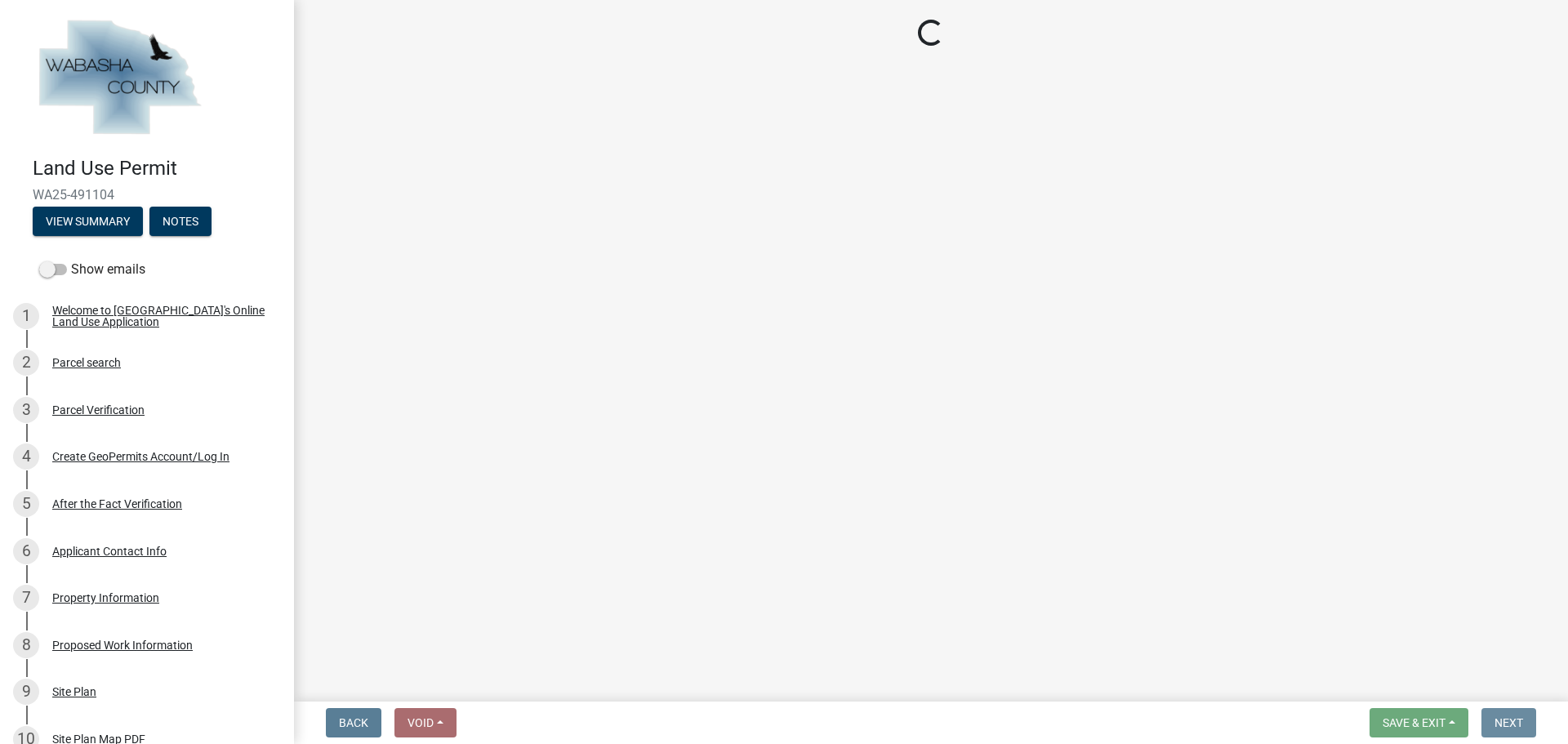
scroll to position [0, 0]
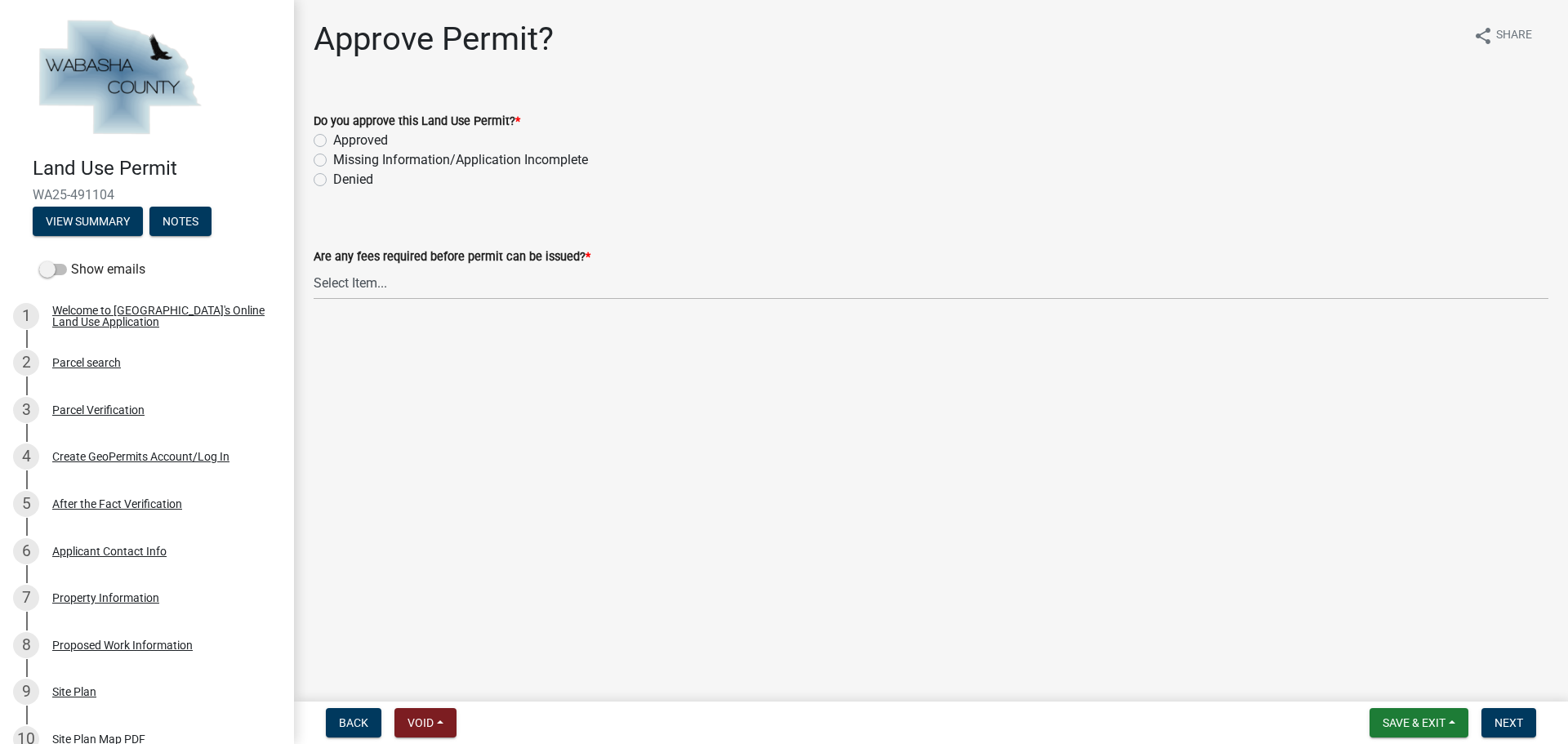
click at [321, 186] on div "Denied" at bounding box center [931, 179] width 1235 height 20
click at [333, 180] on label "Denied" at bounding box center [352, 179] width 40 height 20
click at [333, 180] on input "Denied" at bounding box center [338, 175] width 11 height 11
radio input "true"
click at [403, 284] on select "Select Item... No fees for this Land Use Permit Yes, fees due for Land Use Perm…" at bounding box center [931, 283] width 1235 height 34
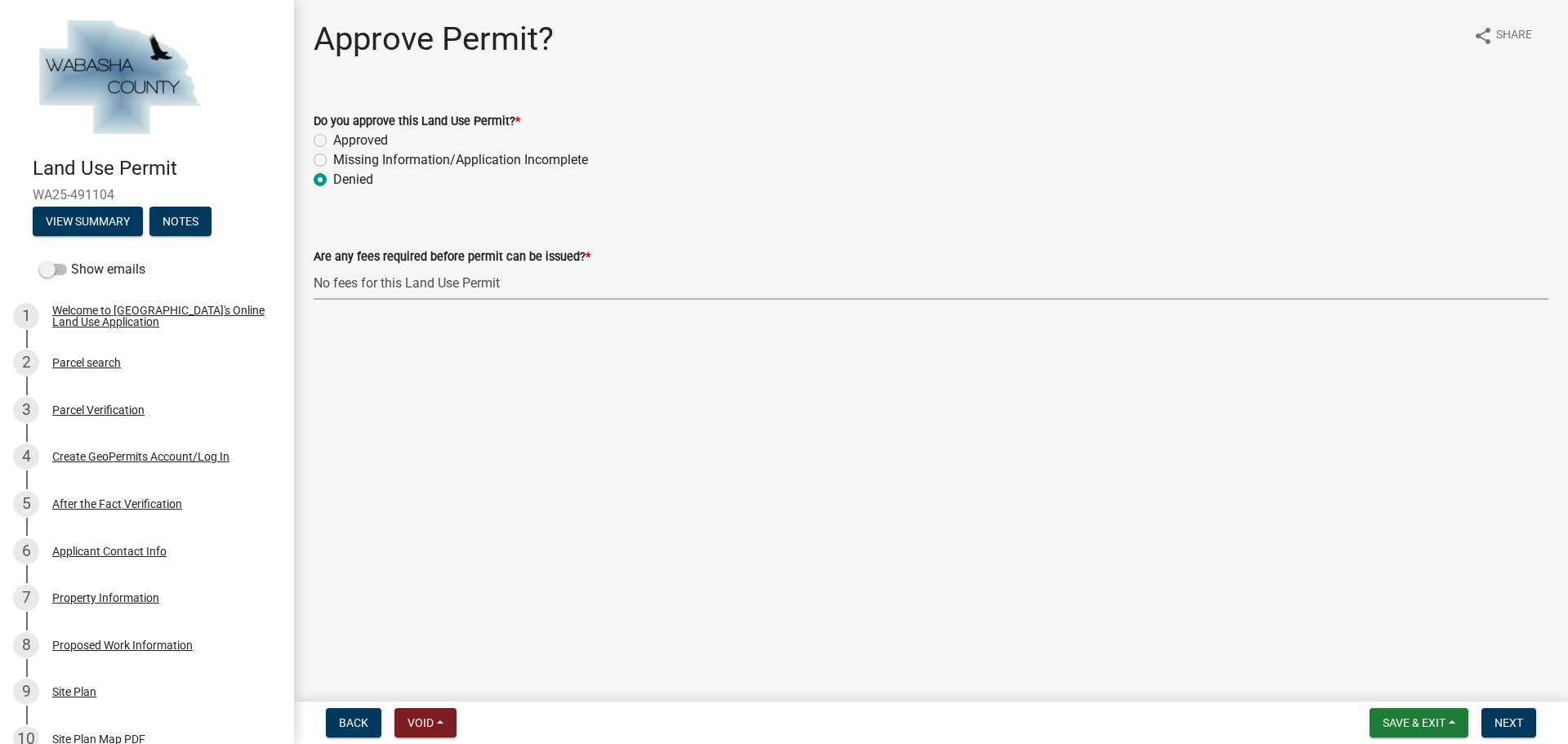
click at [313, 266] on select "Select Item... No fees for this Land Use Permit Yes, fees due for Land Use Perm…" at bounding box center [931, 283] width 1235 height 34
select select "a5f4806e-808f-4607-bc03-5b7f4a00c9d0"
click at [1518, 725] on span "Next" at bounding box center [1509, 723] width 28 height 13
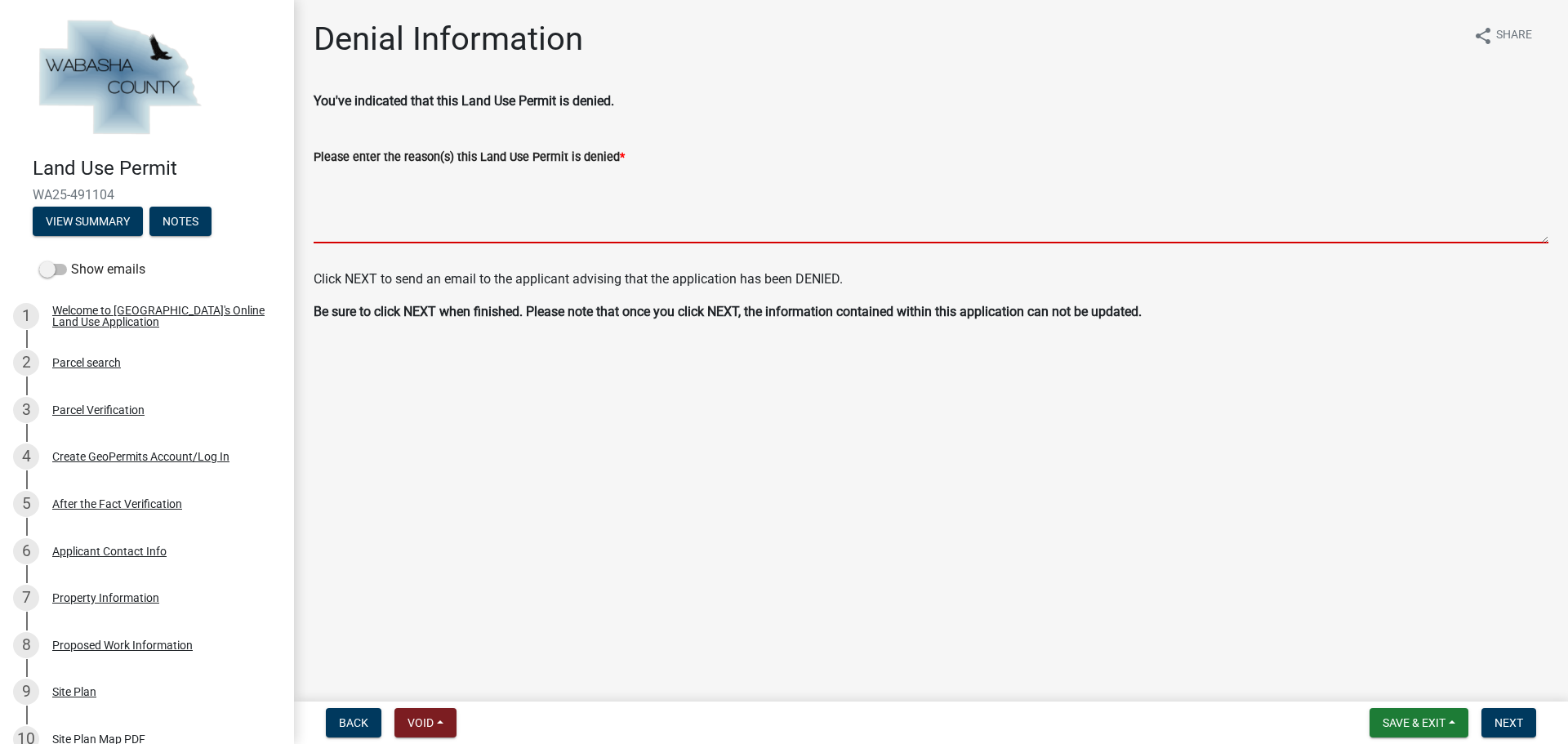
click at [399, 224] on textarea "Please enter the reason(s) this Land Use Permit is denied *" at bounding box center [931, 205] width 1235 height 76
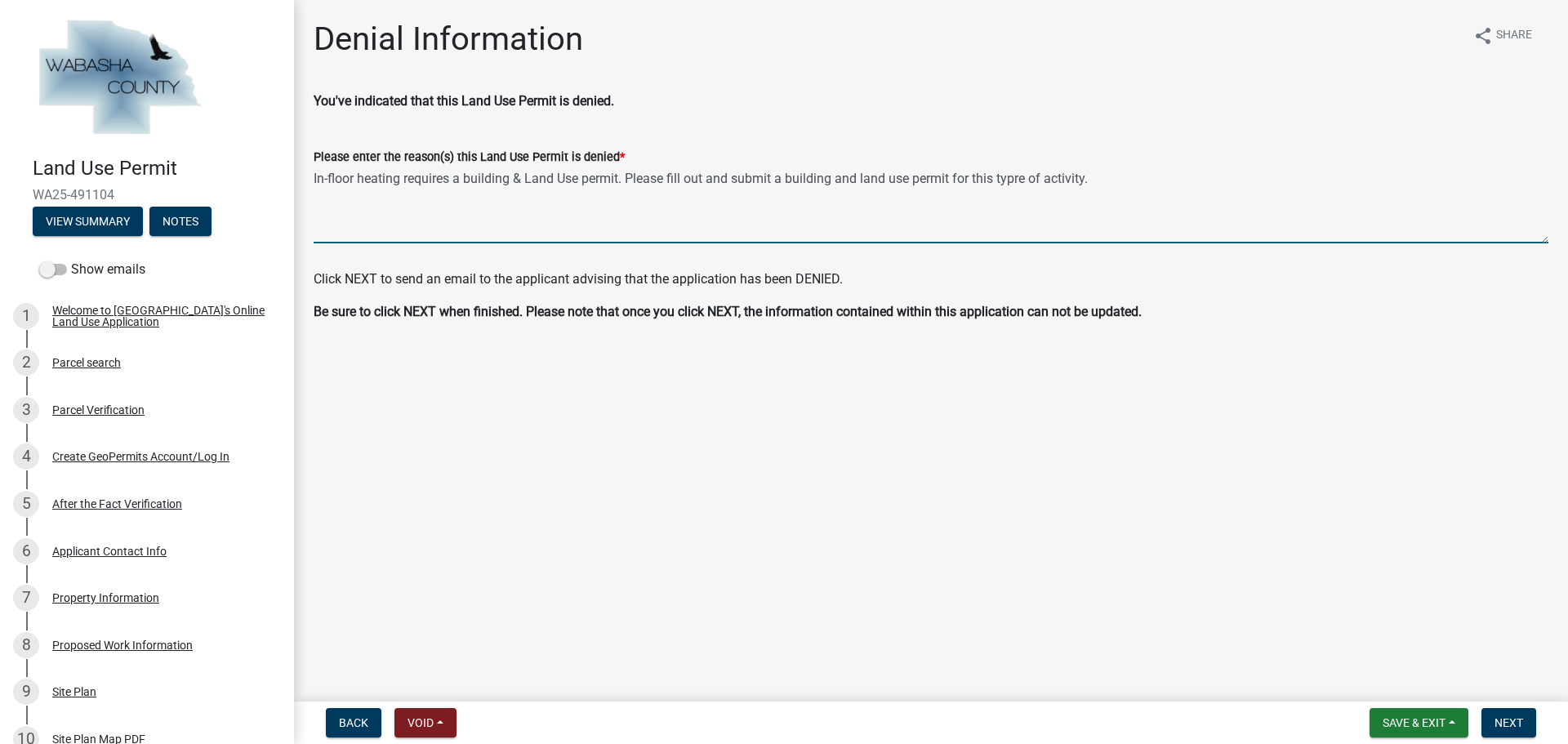
drag, startPoint x: 1010, startPoint y: 179, endPoint x: 1065, endPoint y: 208, distance: 62.2
click at [1010, 180] on textarea "In-floor heating requires a building & Land Use permit. Please fill out and sub…" at bounding box center [931, 205] width 1235 height 76
click at [1023, 178] on textarea "In-floor heating requires a building & Land Use permit. Please fill out and sub…" at bounding box center [931, 205] width 1235 height 76
type textarea "In-floor heating requires a building & Land Use permit. Please fill out and sub…"
click at [1512, 719] on span "Next" at bounding box center [1509, 723] width 28 height 13
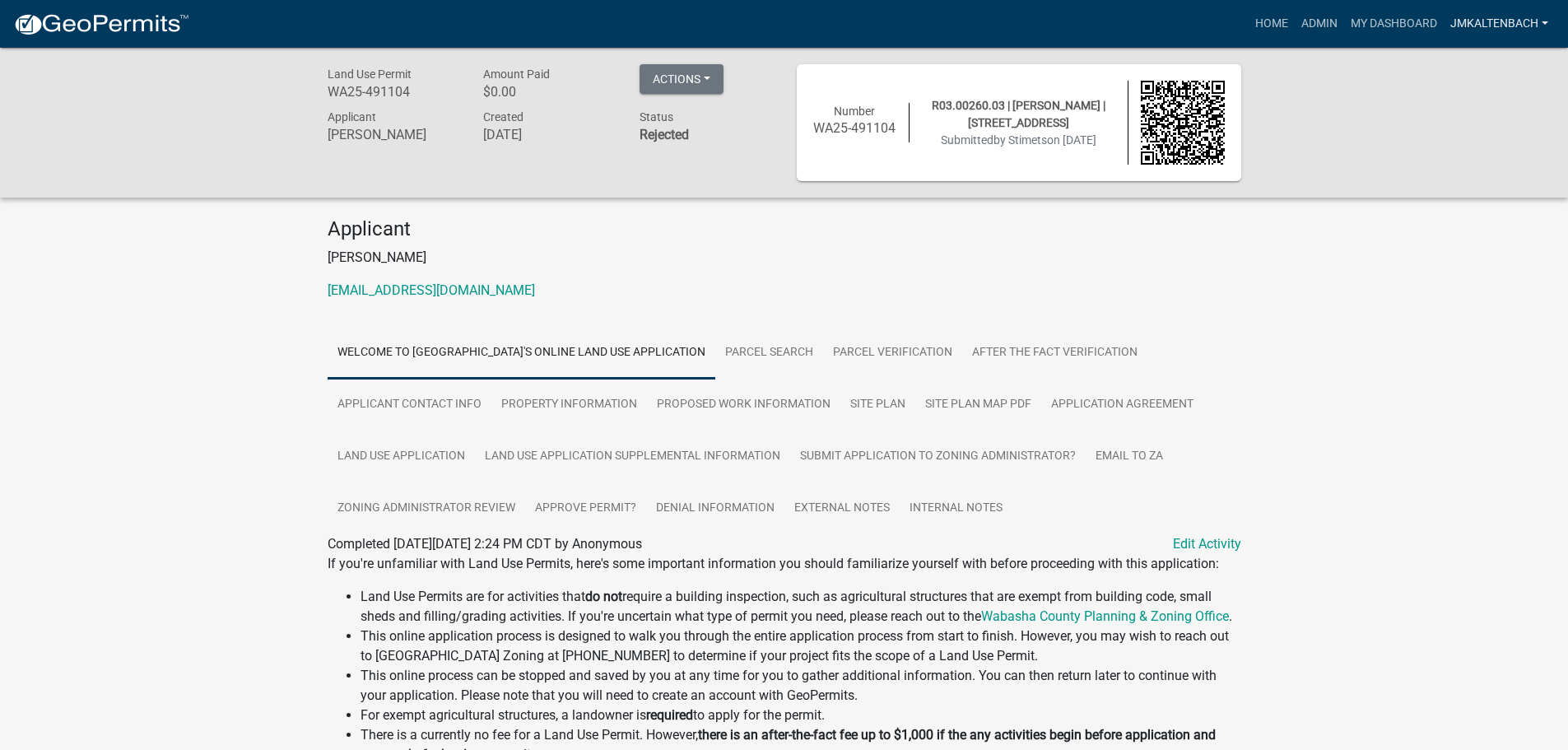
click at [1537, 23] on link "jmkaltenbach" at bounding box center [1499, 23] width 111 height 31
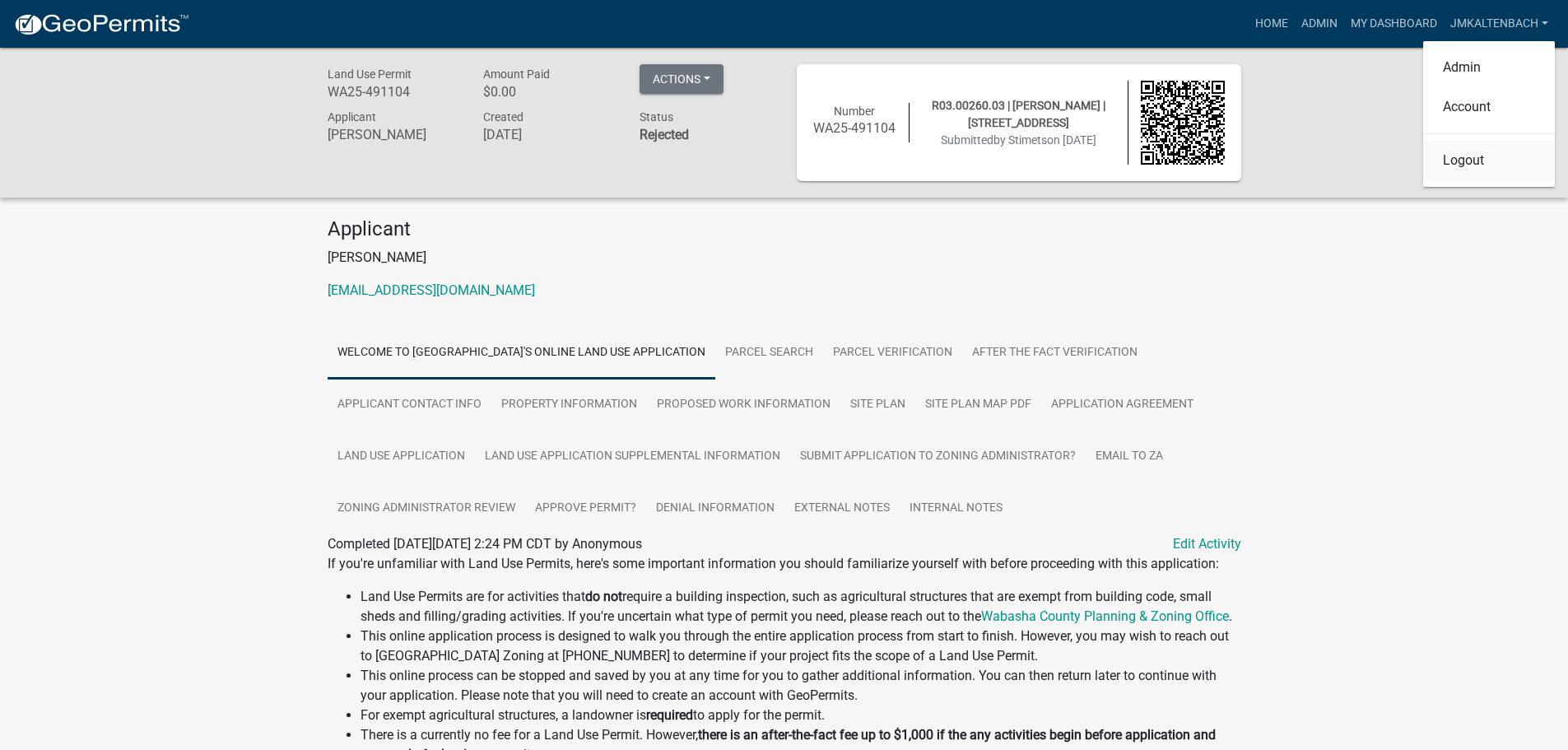
click at [1486, 158] on link "Logout" at bounding box center [1488, 160] width 132 height 39
